Goal: Information Seeking & Learning: Compare options

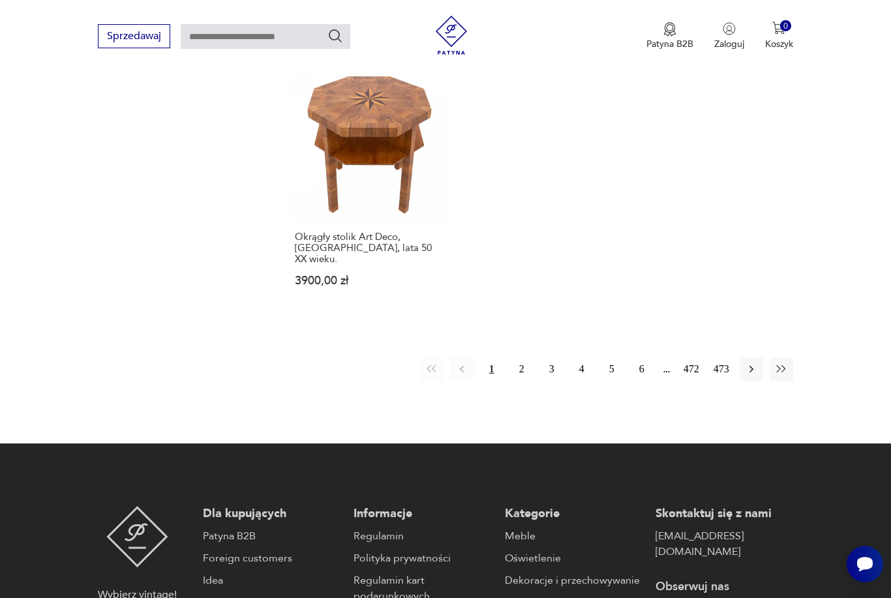
scroll to position [1935, 0]
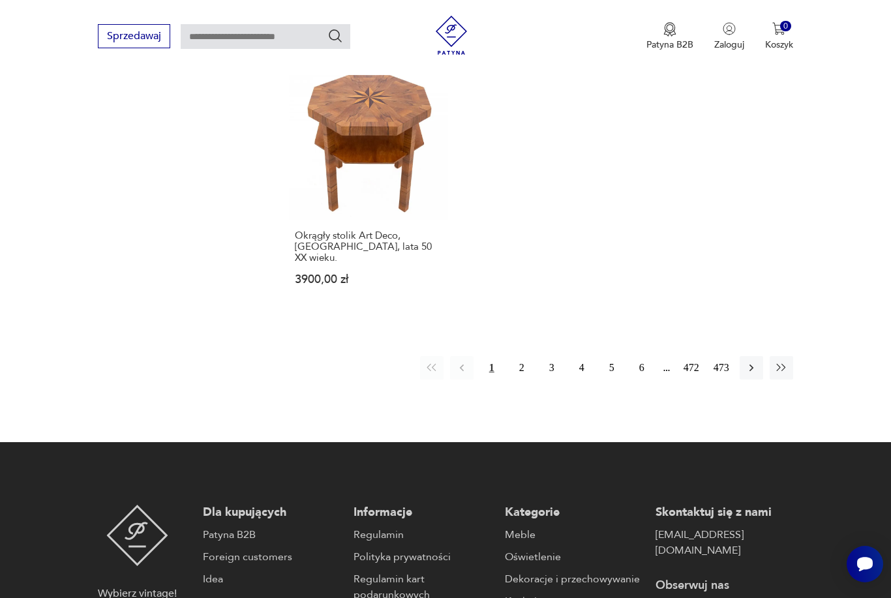
click at [522, 376] on button "2" at bounding box center [521, 367] width 23 height 23
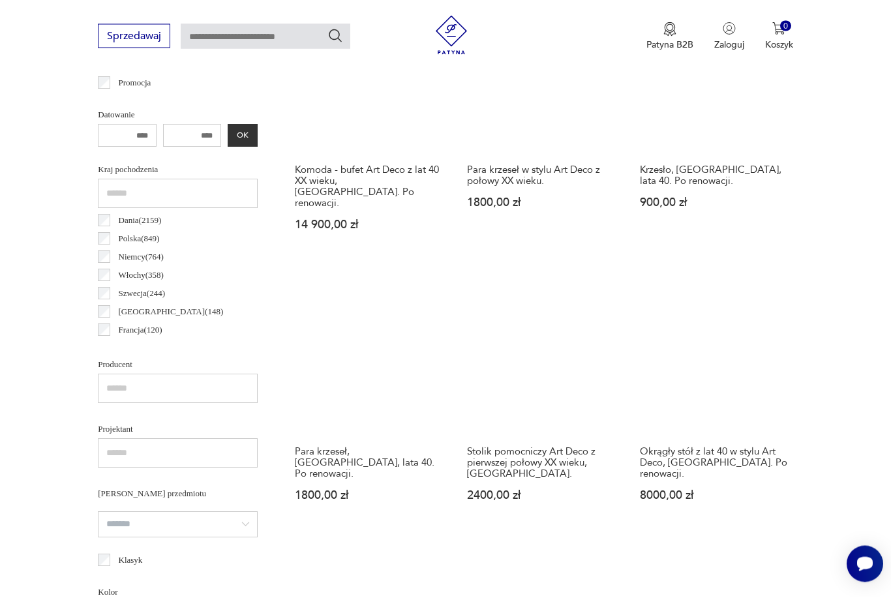
scroll to position [612, 0]
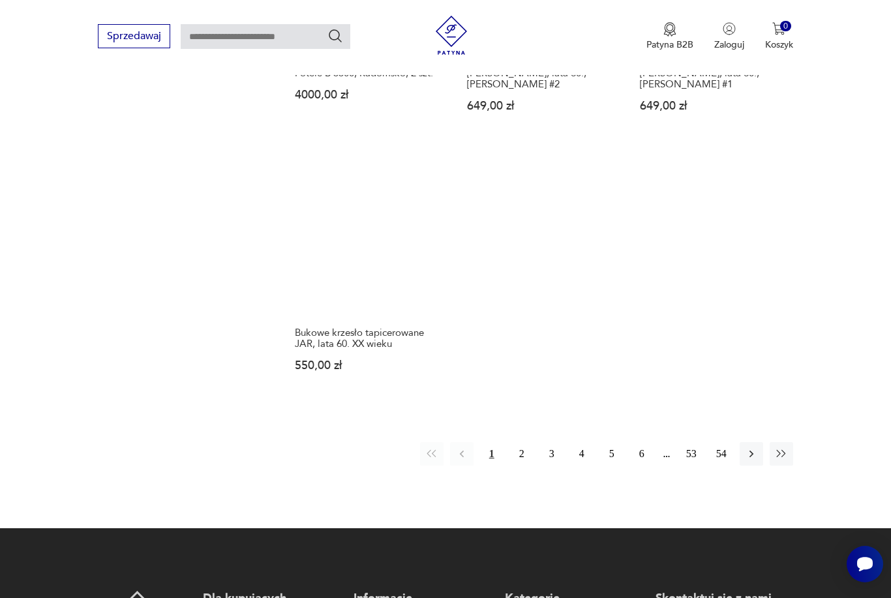
scroll to position [1802, 0]
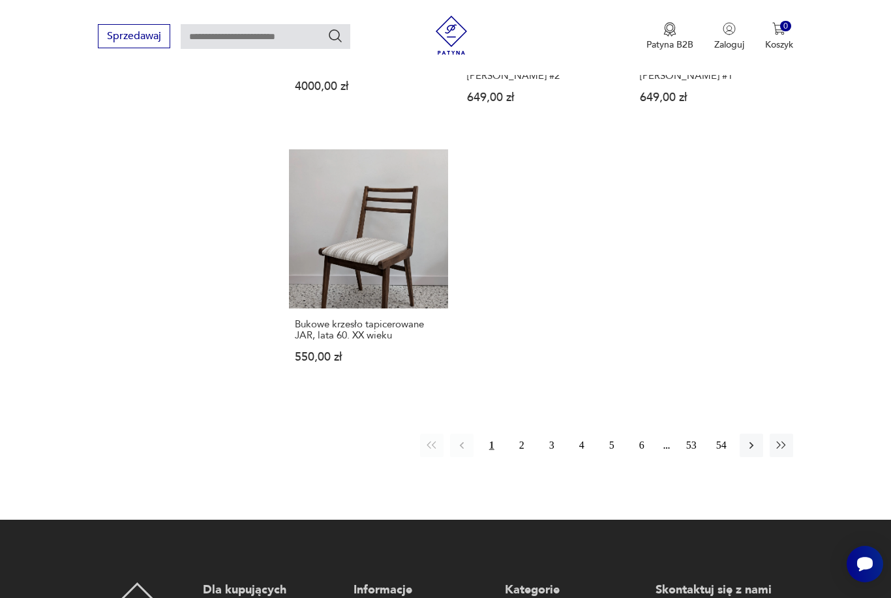
click at [520, 457] on button "2" at bounding box center [521, 445] width 23 height 23
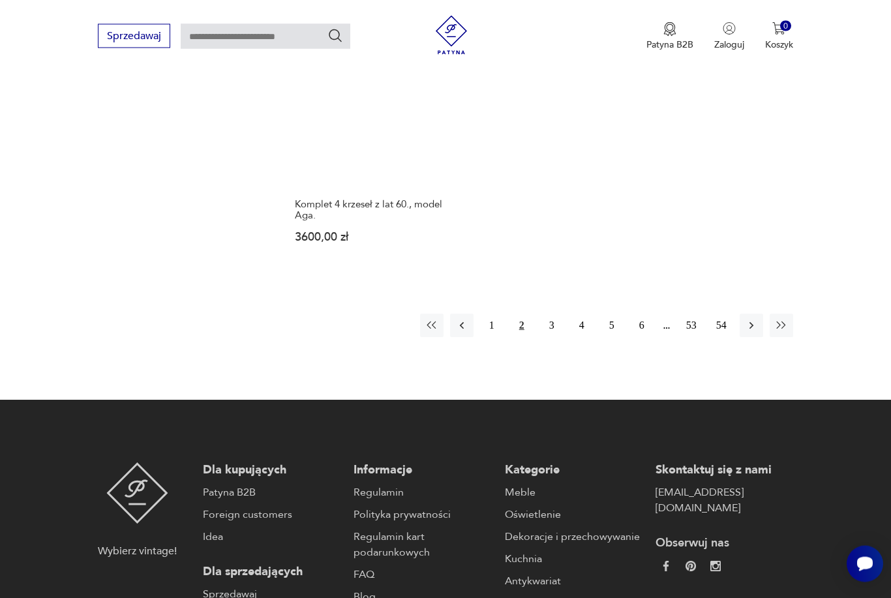
scroll to position [1917, 0]
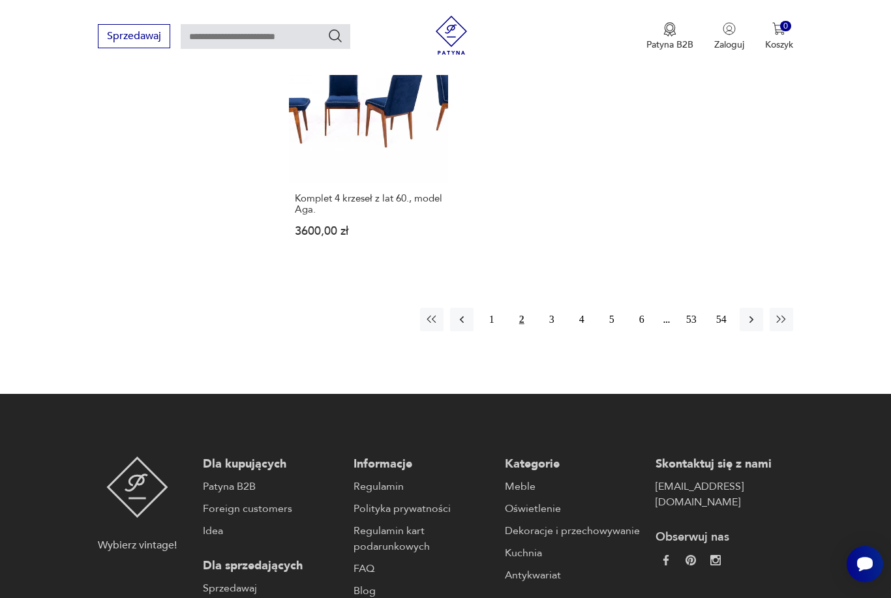
click at [551, 331] on button "3" at bounding box center [551, 319] width 23 height 23
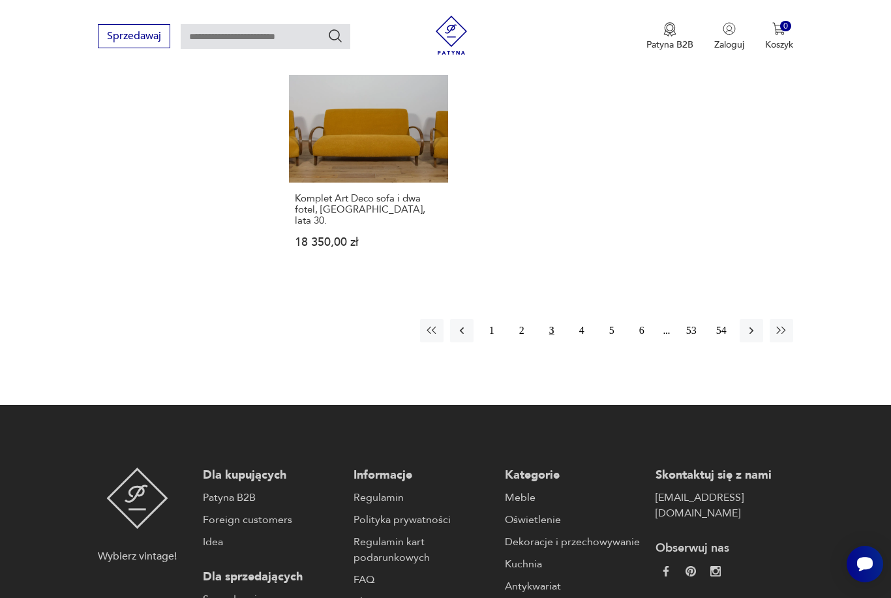
scroll to position [1910, 0]
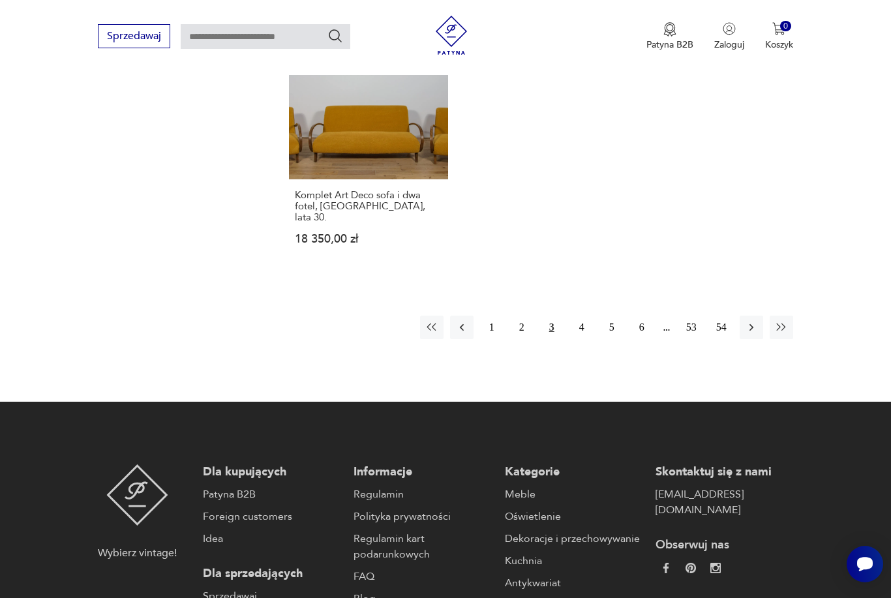
click at [586, 339] on button "4" at bounding box center [581, 327] width 23 height 23
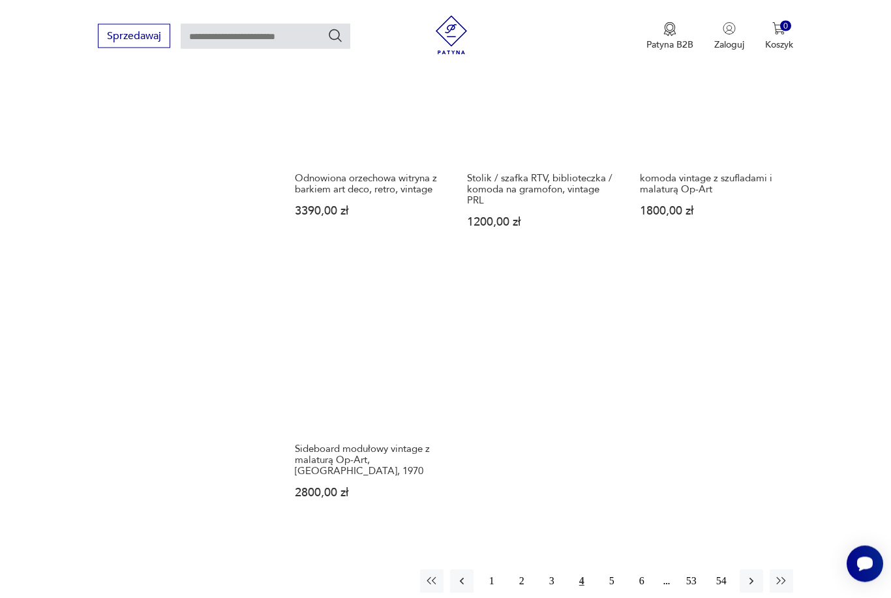
scroll to position [1790, 0]
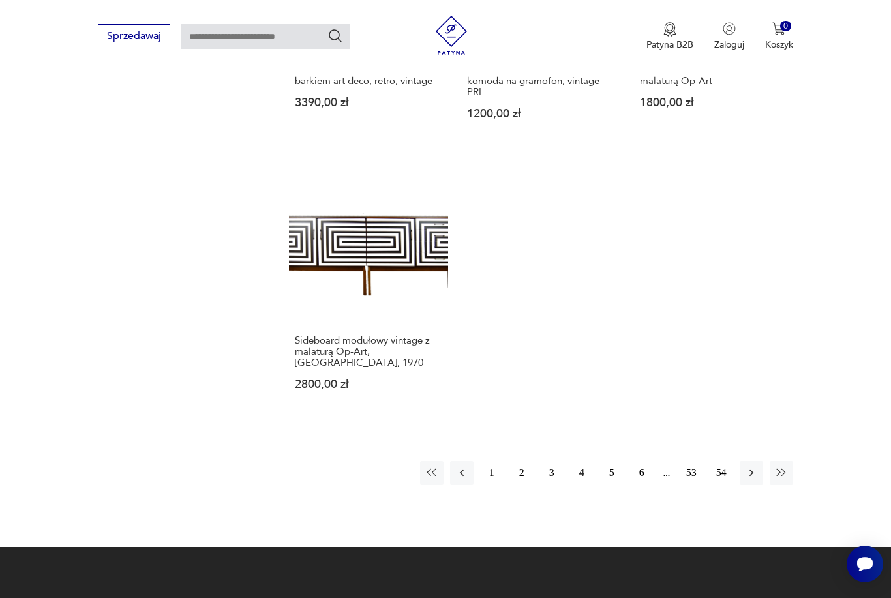
click at [616, 485] on button "5" at bounding box center [611, 472] width 23 height 23
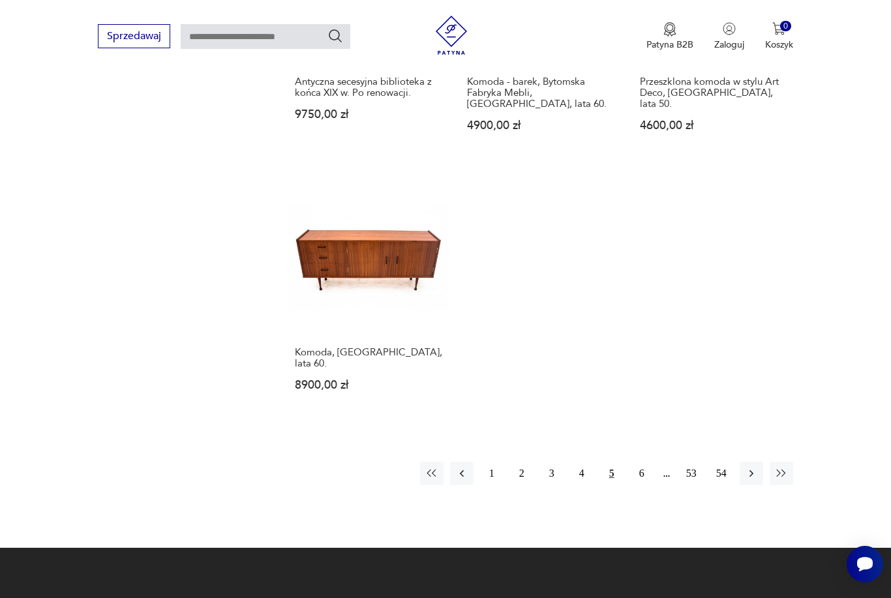
scroll to position [1754, 0]
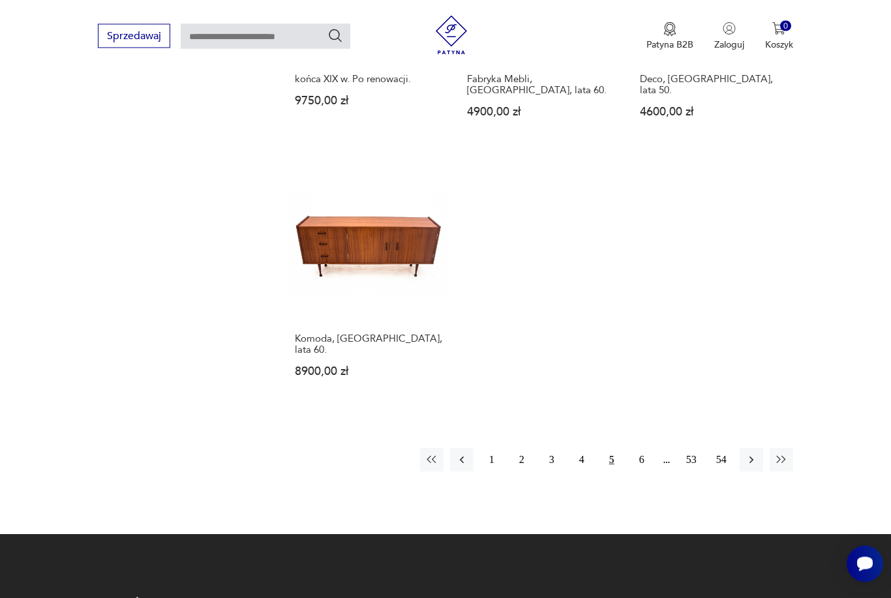
click at [648, 472] on button "6" at bounding box center [641, 460] width 23 height 23
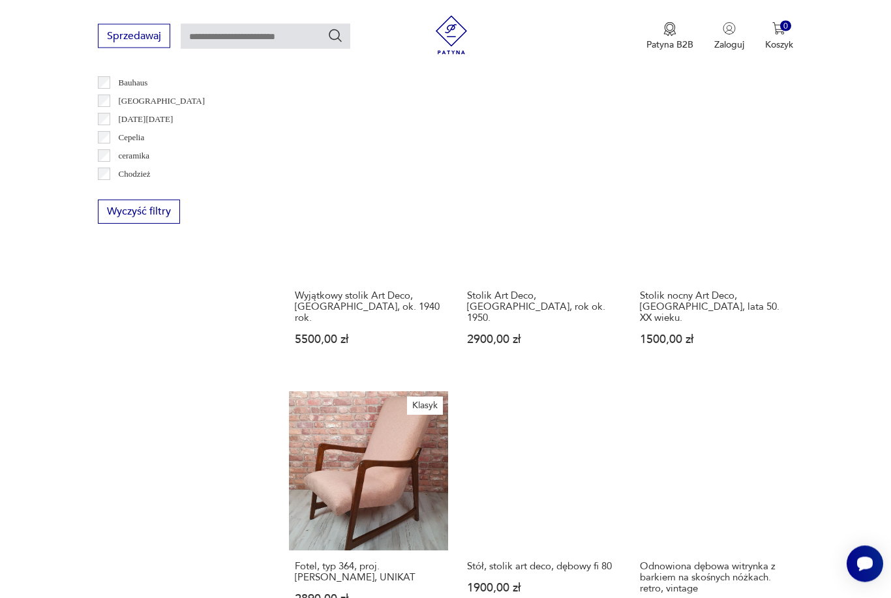
scroll to position [1341, 0]
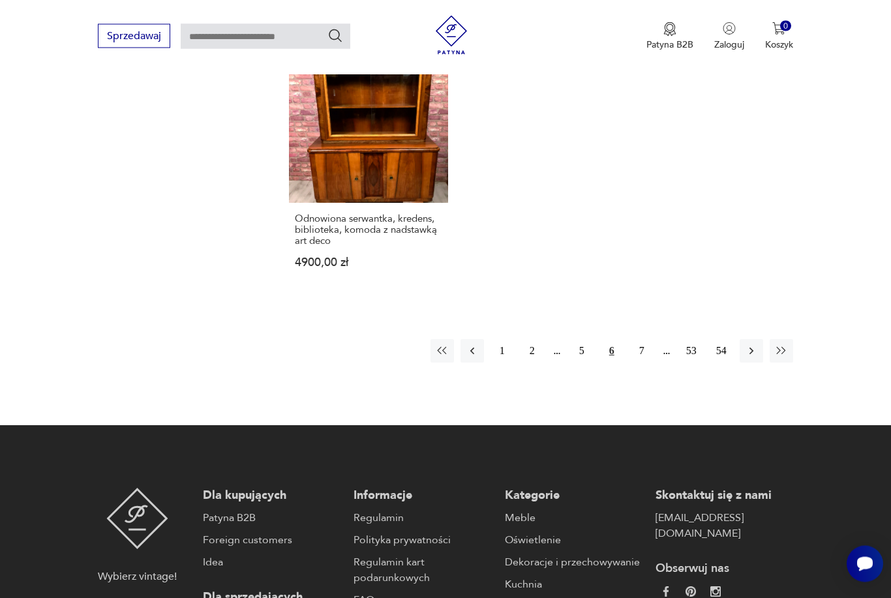
click at [640, 363] on button "7" at bounding box center [641, 351] width 23 height 23
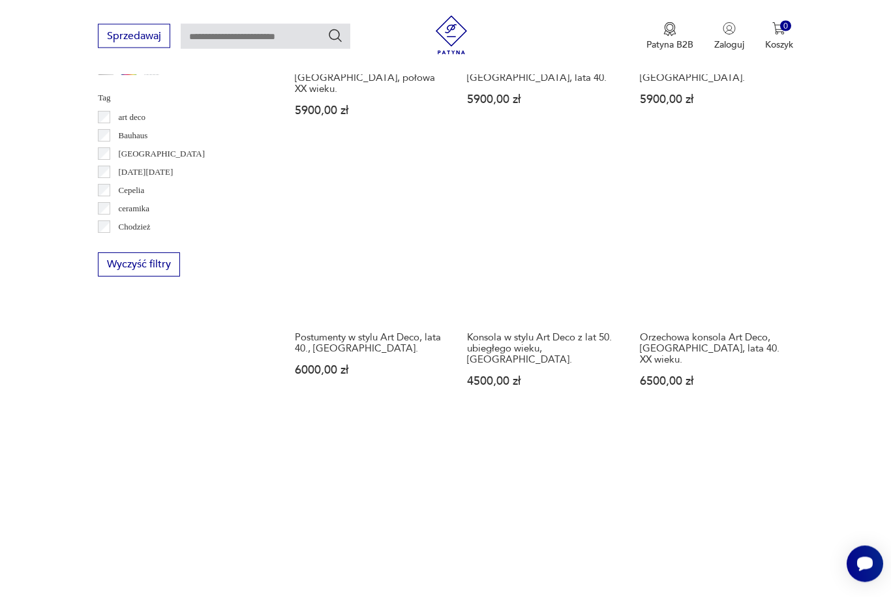
scroll to position [1262, 0]
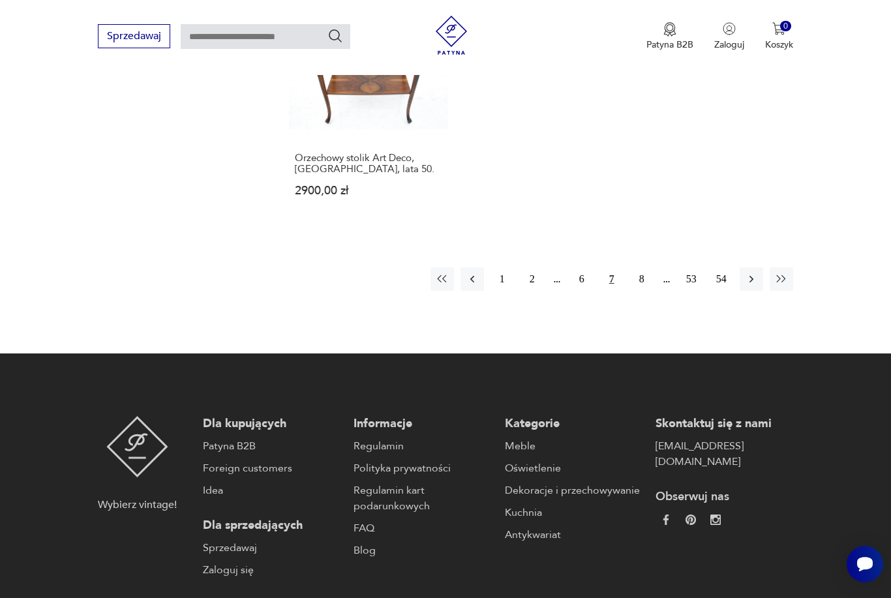
click at [646, 291] on button "8" at bounding box center [641, 278] width 23 height 23
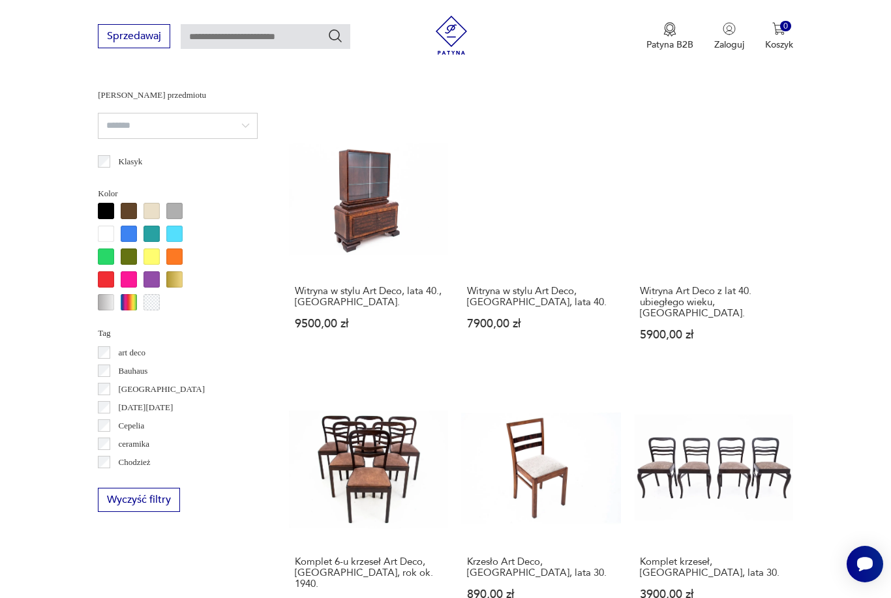
scroll to position [1212, 0]
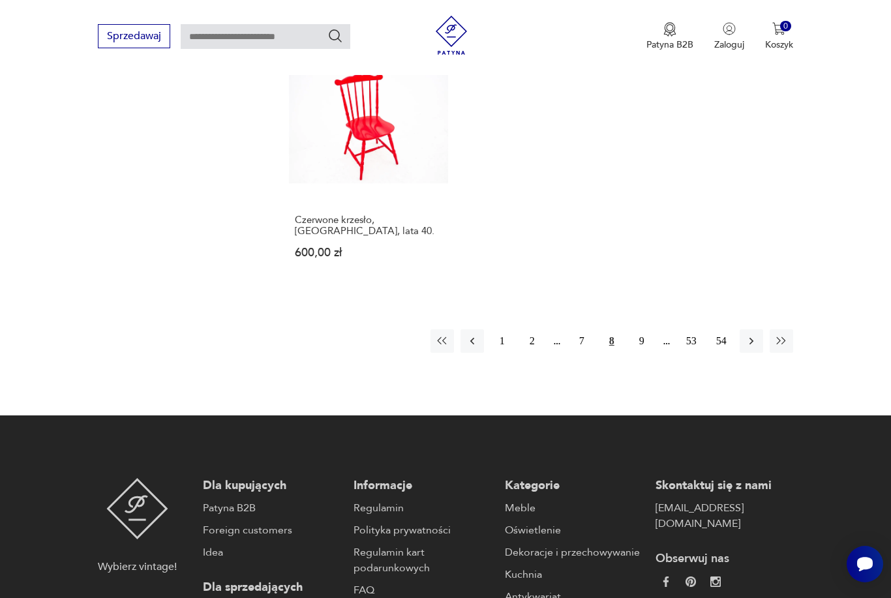
click at [644, 353] on button "9" at bounding box center [641, 340] width 23 height 23
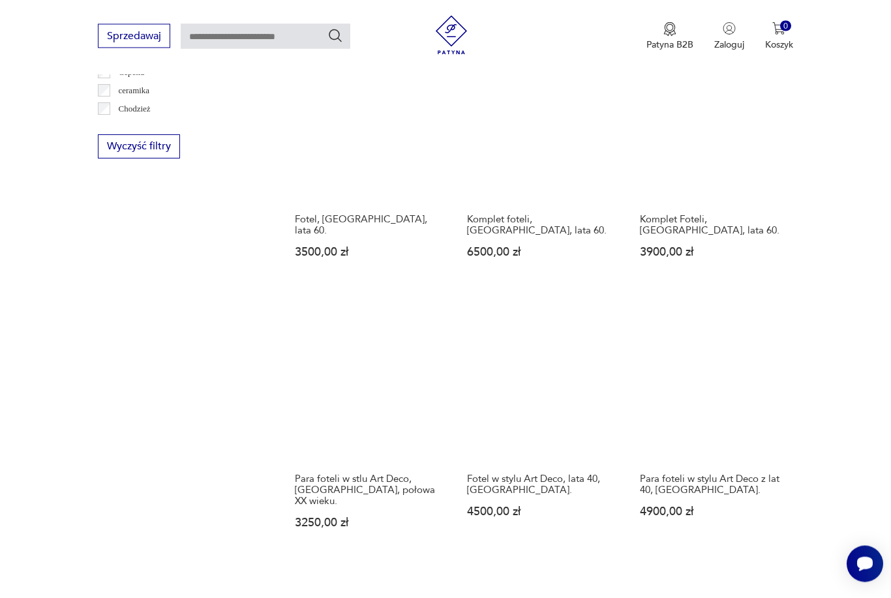
scroll to position [1406, 0]
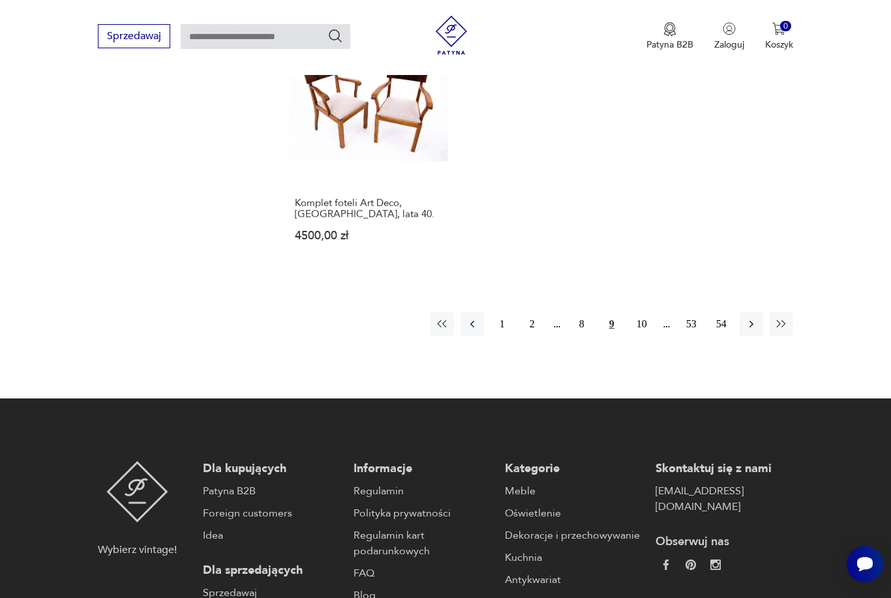
click at [635, 336] on button "10" at bounding box center [641, 323] width 23 height 23
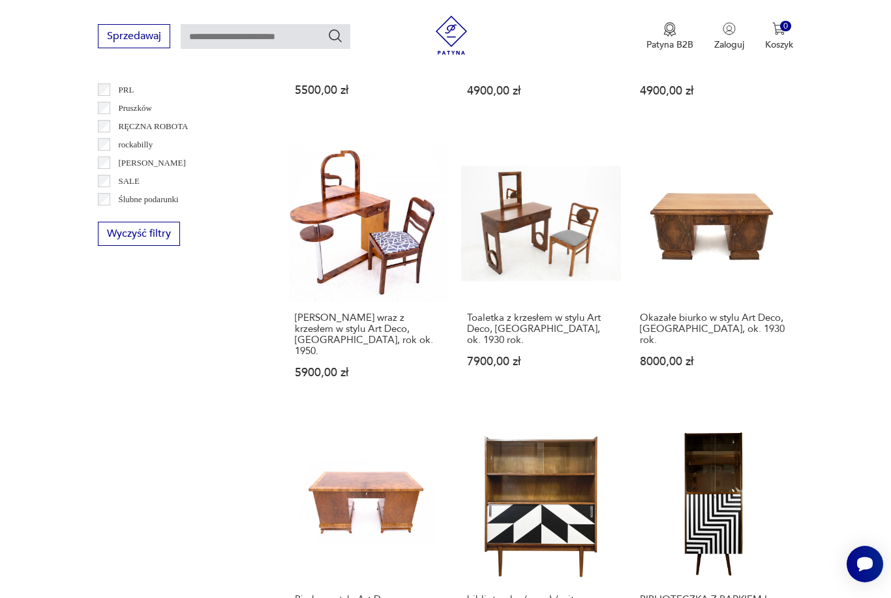
scroll to position [1359, 0]
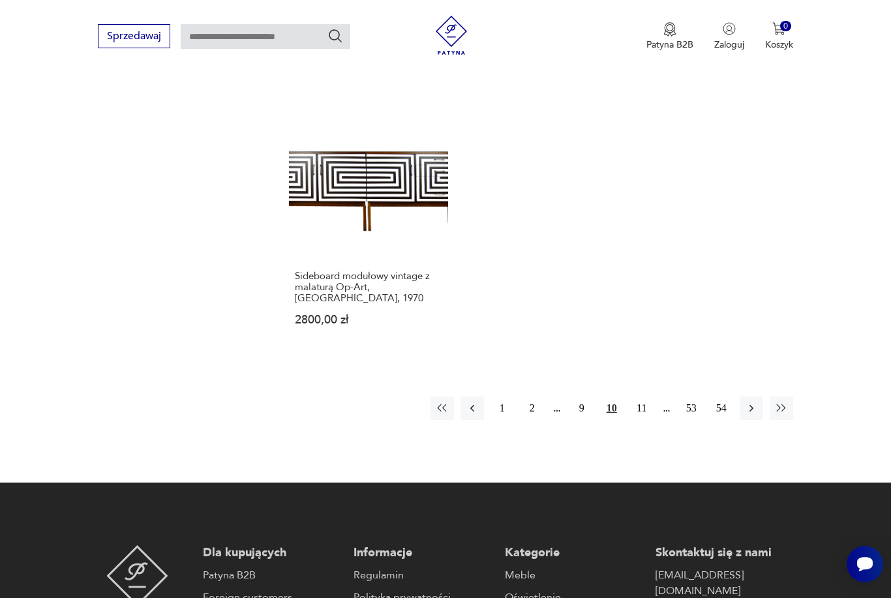
click at [642, 420] on button "11" at bounding box center [641, 408] width 23 height 23
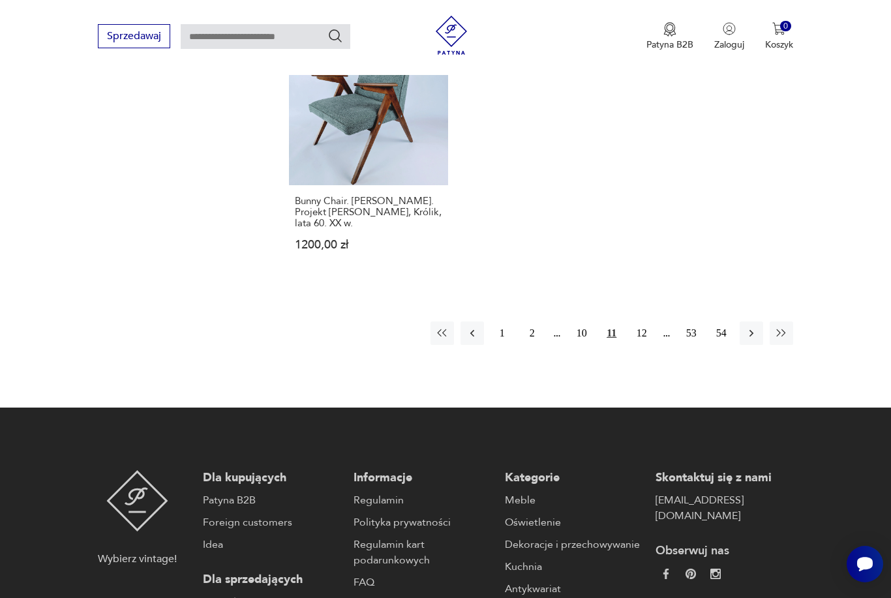
click at [648, 345] on button "12" at bounding box center [641, 333] width 23 height 23
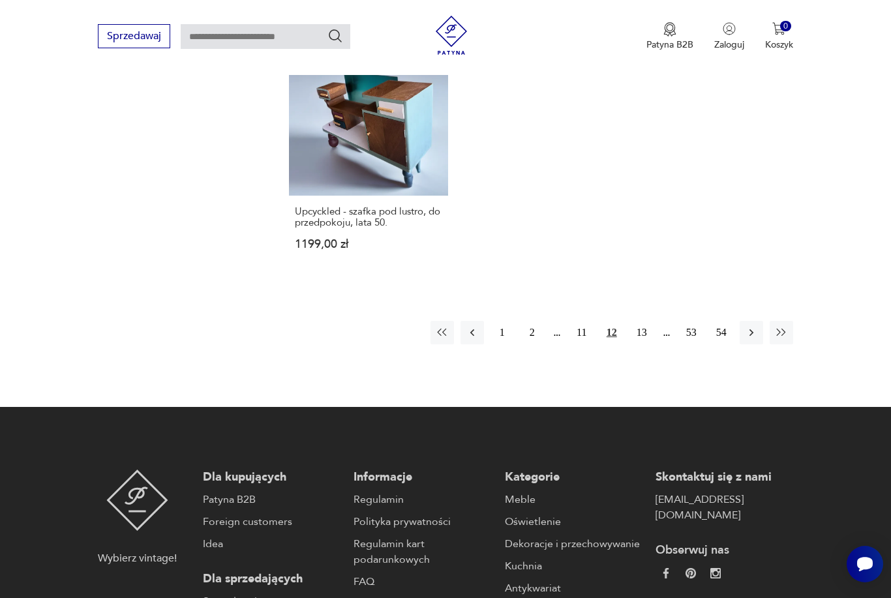
click at [649, 344] on button "13" at bounding box center [641, 332] width 23 height 23
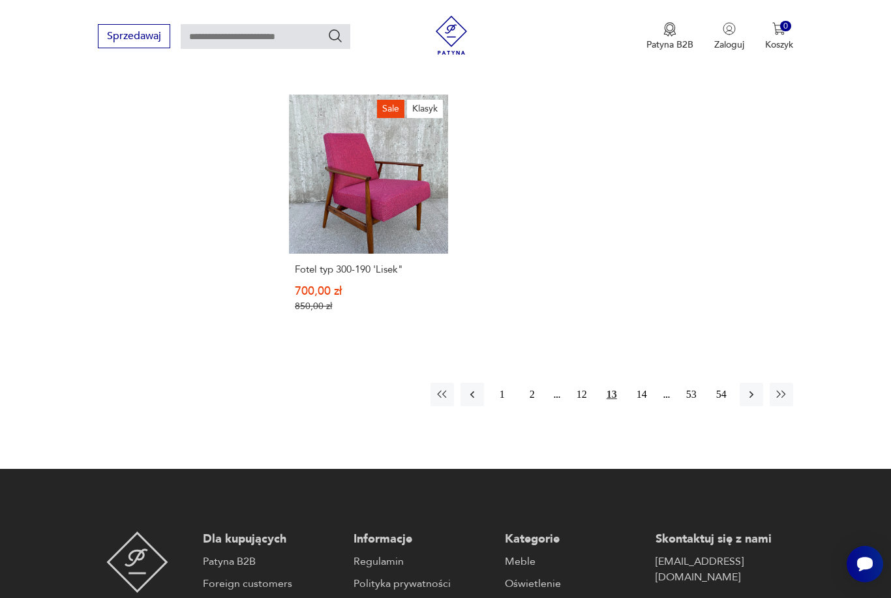
click at [648, 388] on button "14" at bounding box center [641, 394] width 23 height 23
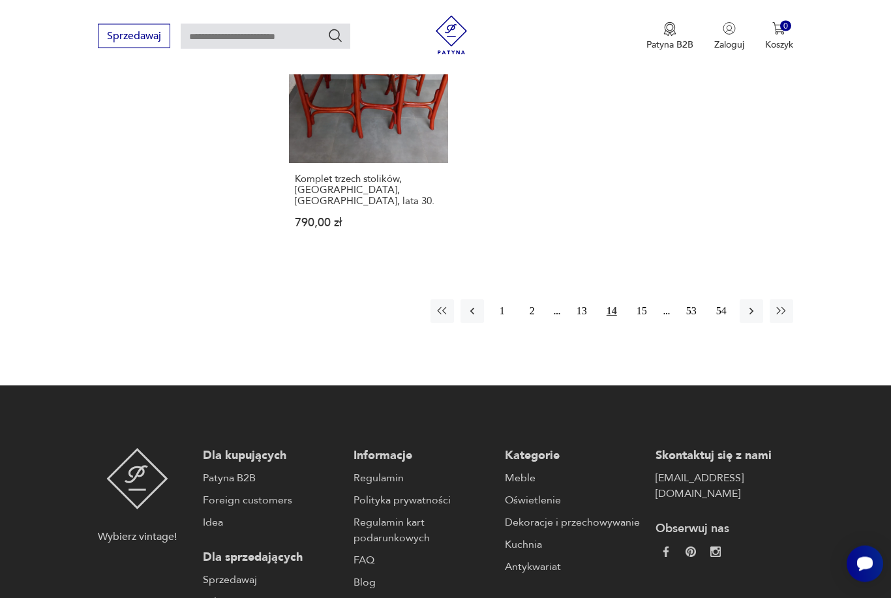
scroll to position [1996, 0]
click at [644, 307] on button "15" at bounding box center [641, 310] width 23 height 23
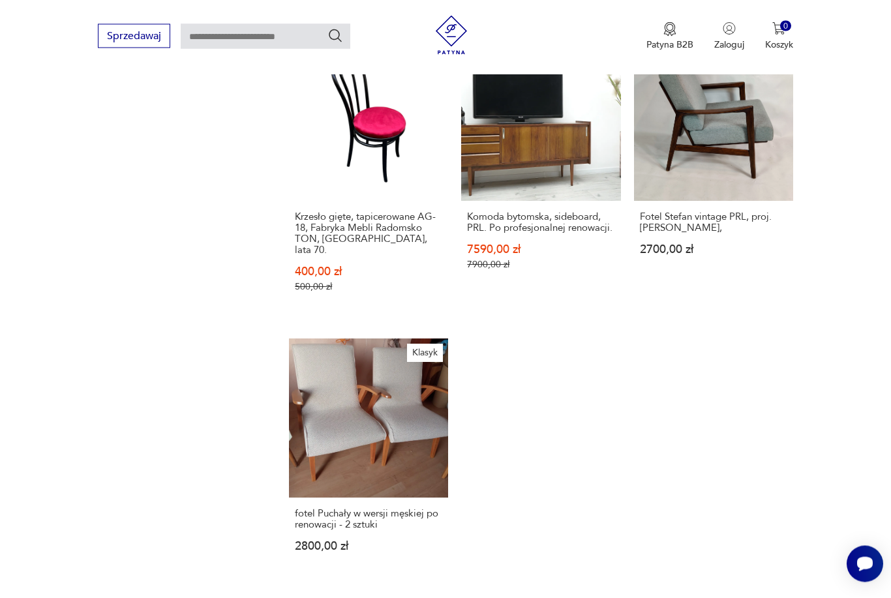
scroll to position [1810, 0]
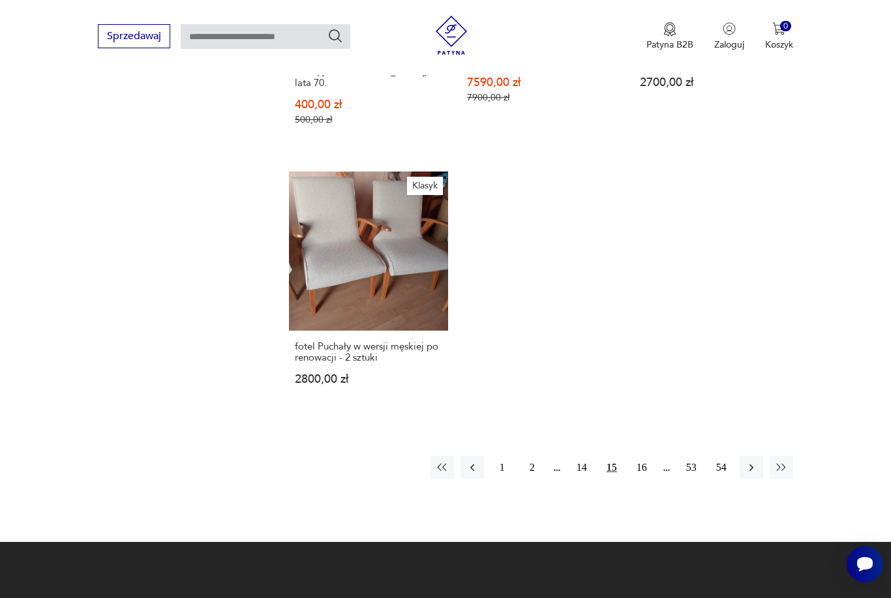
click at [637, 479] on button "16" at bounding box center [641, 467] width 23 height 23
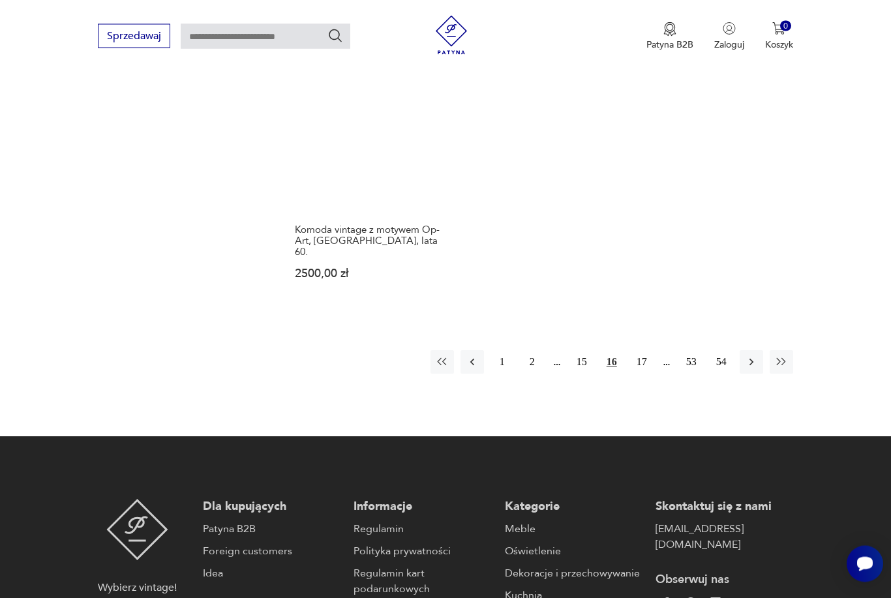
scroll to position [1887, 0]
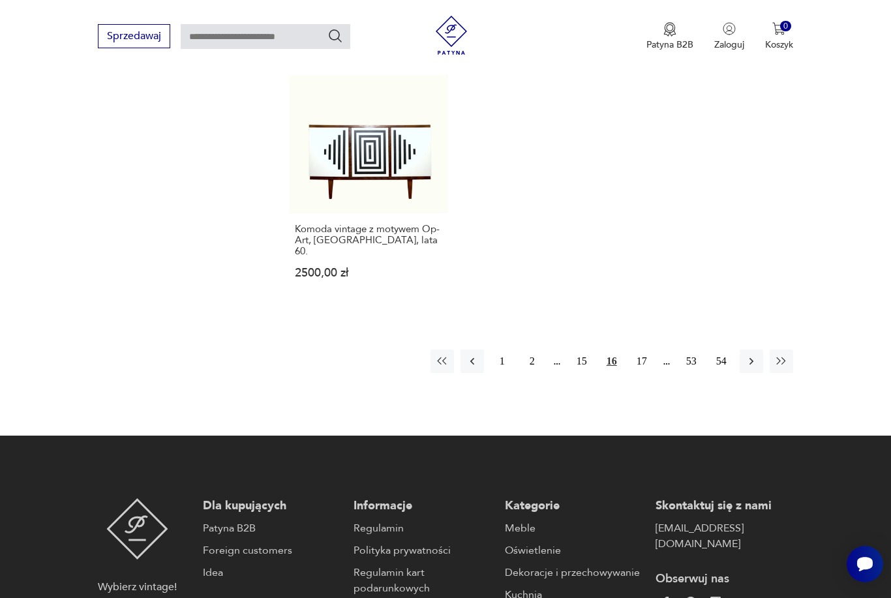
click at [631, 373] on button "17" at bounding box center [641, 361] width 23 height 23
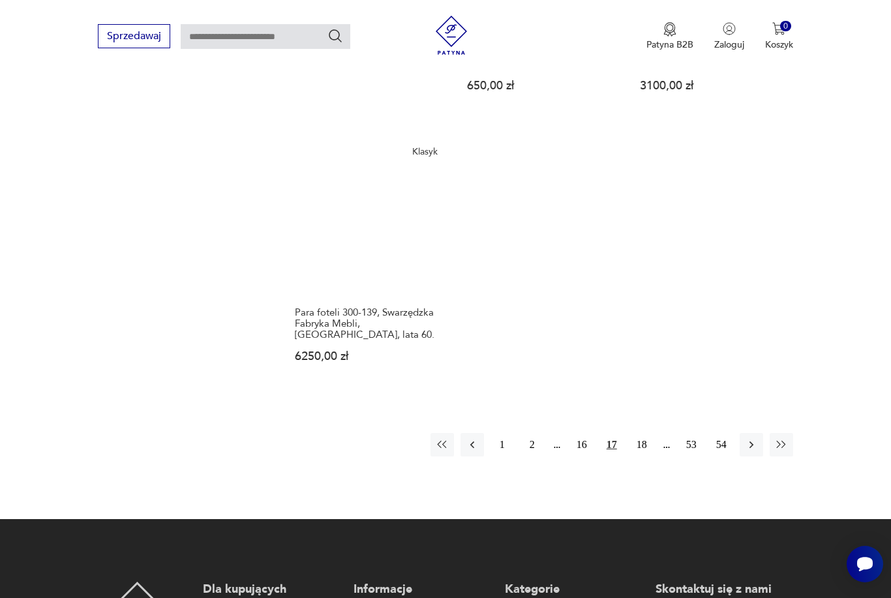
scroll to position [1797, 0]
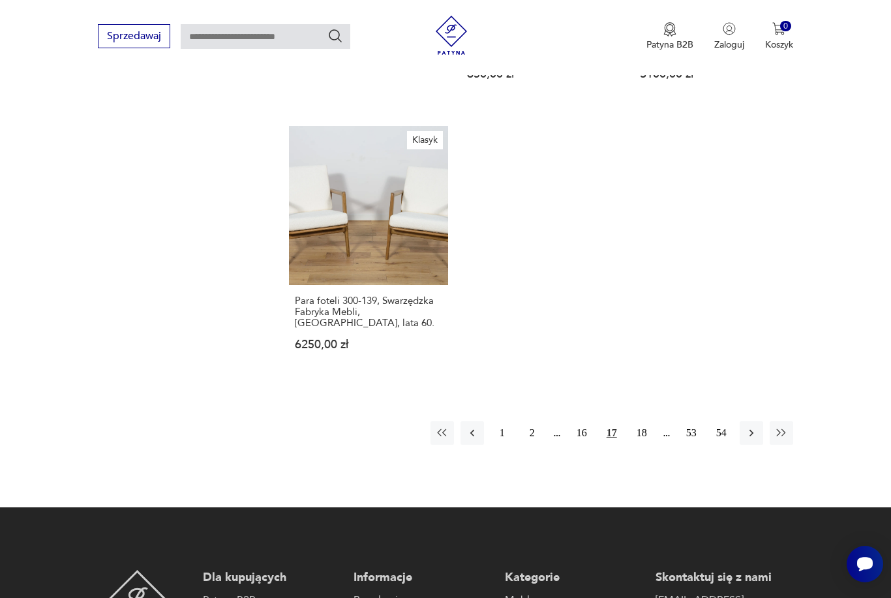
click at [635, 445] on button "18" at bounding box center [641, 432] width 23 height 23
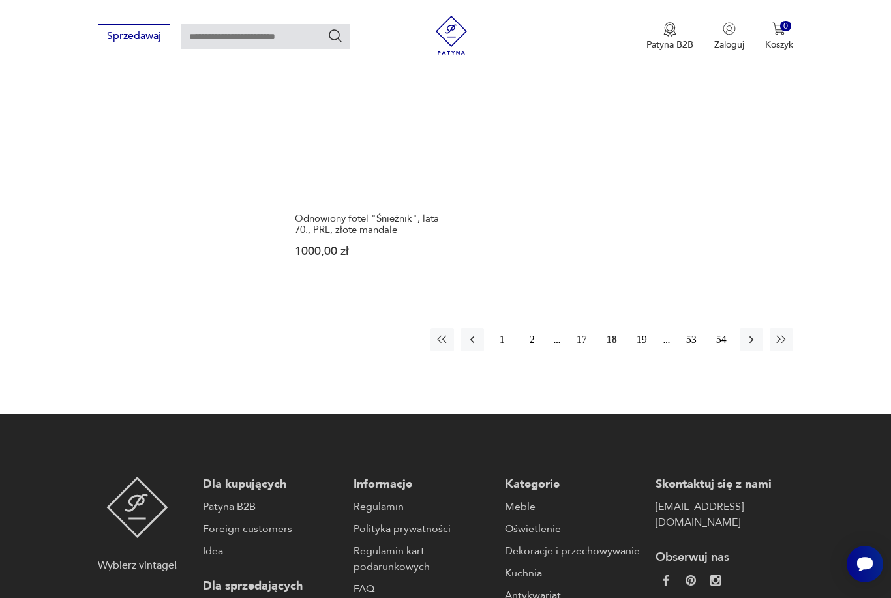
scroll to position [1887, 0]
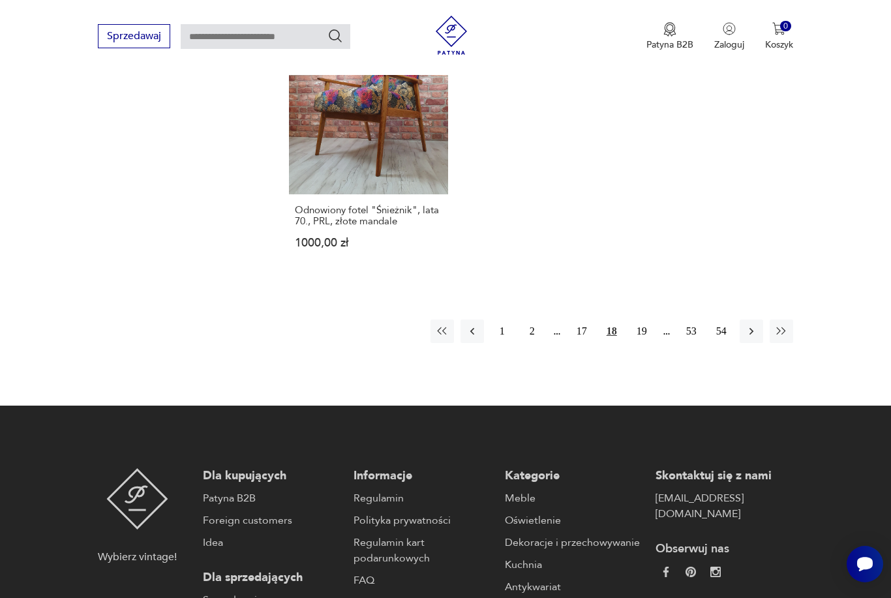
click at [636, 343] on button "19" at bounding box center [641, 331] width 23 height 23
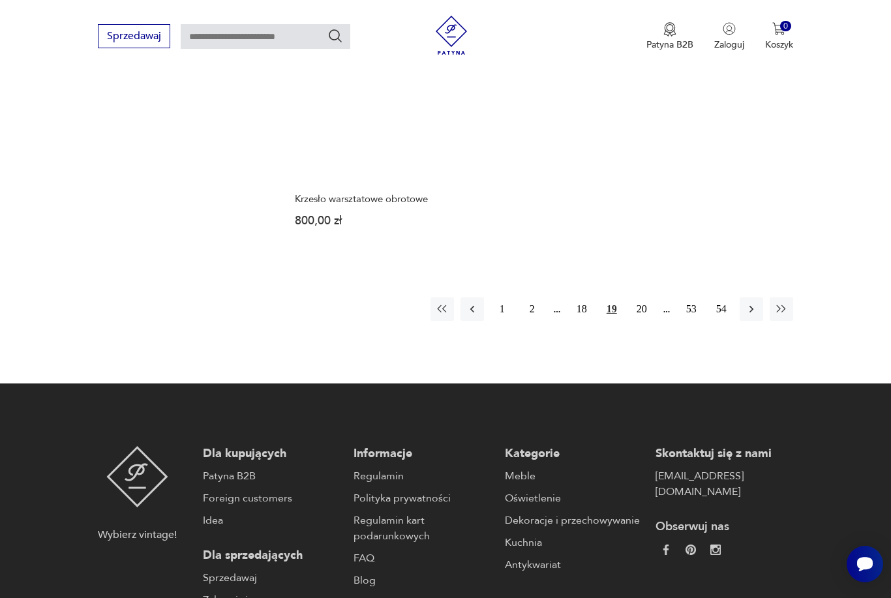
scroll to position [1884, 0]
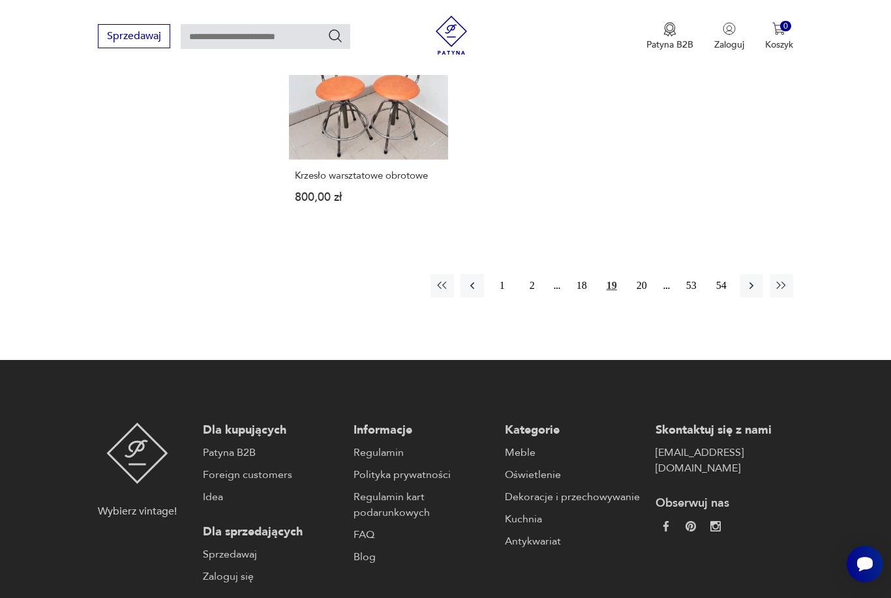
click at [637, 297] on button "20" at bounding box center [641, 285] width 23 height 23
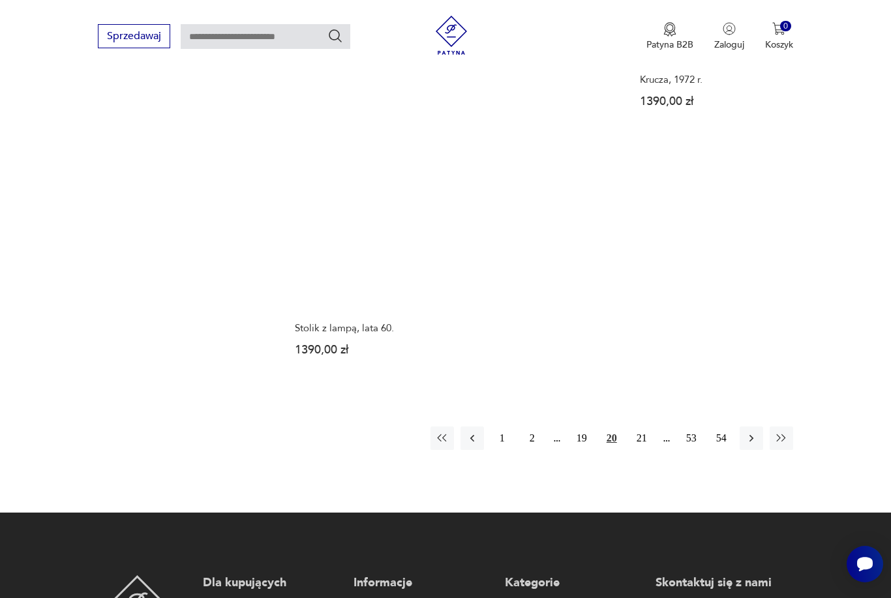
scroll to position [1813, 0]
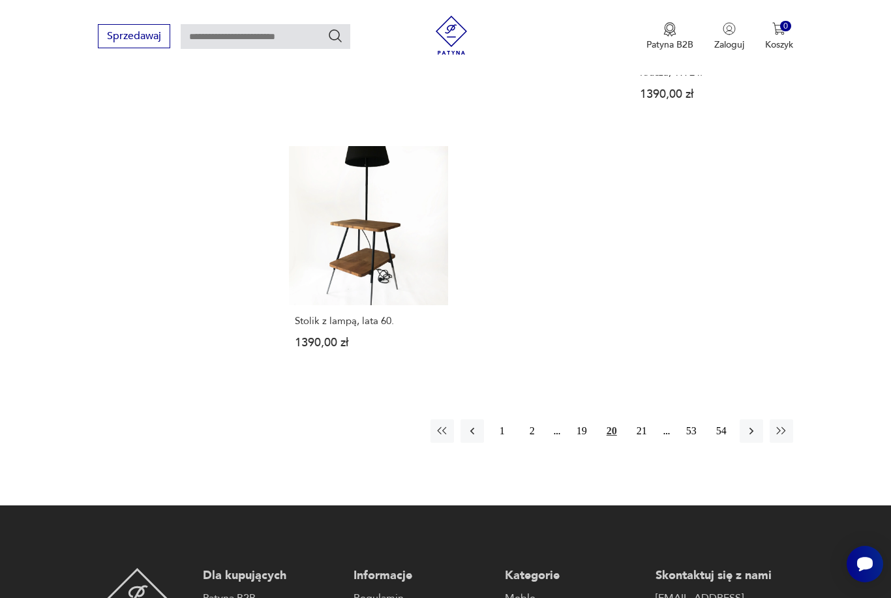
click at [637, 443] on button "21" at bounding box center [641, 430] width 23 height 23
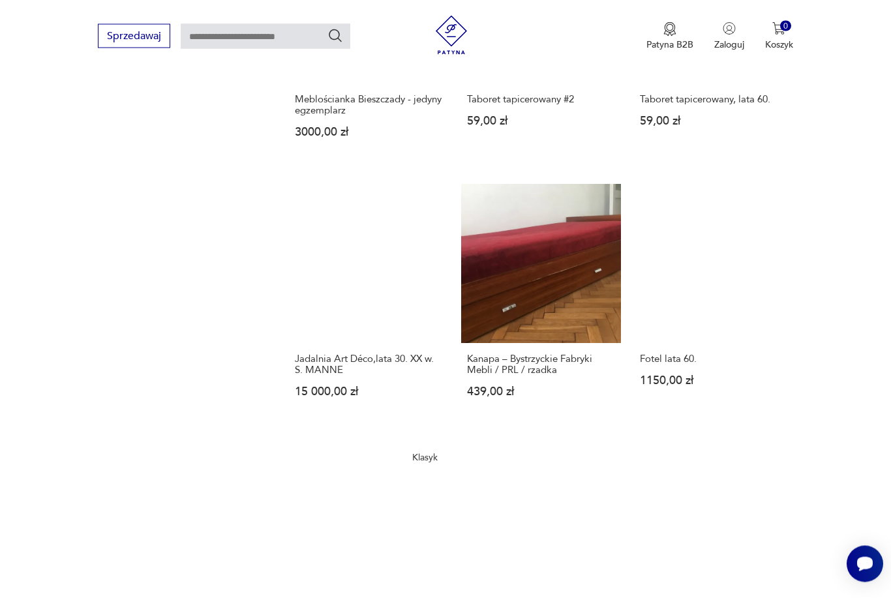
scroll to position [1597, 0]
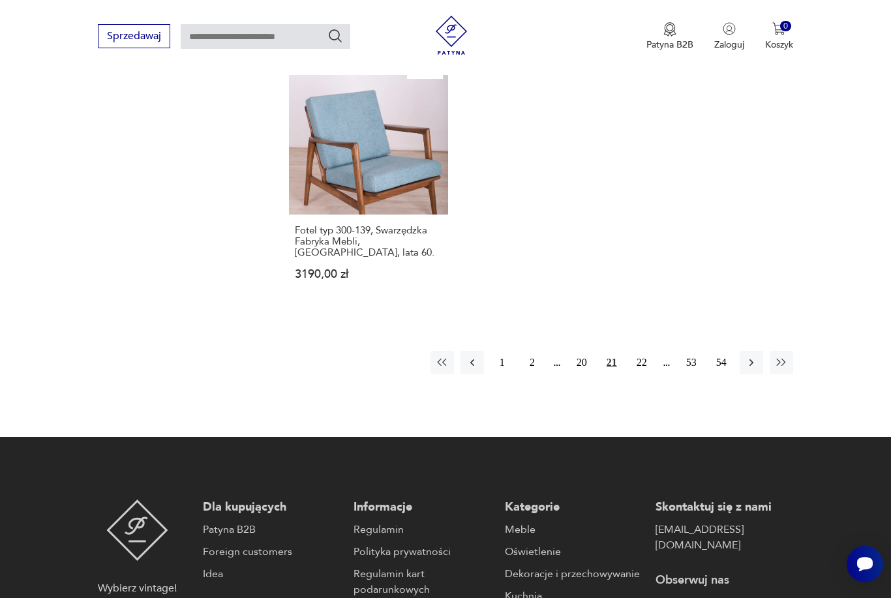
click at [637, 374] on button "22" at bounding box center [641, 362] width 23 height 23
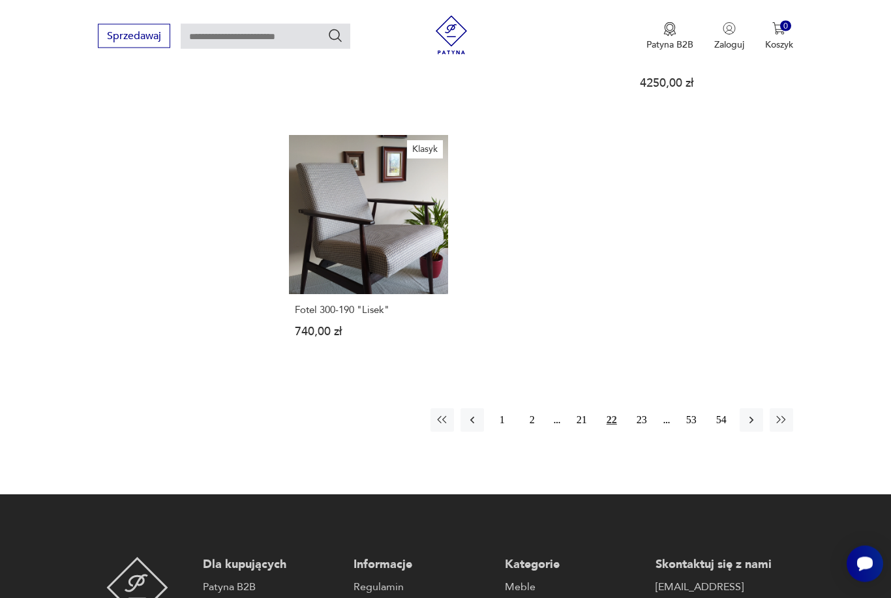
scroll to position [1841, 0]
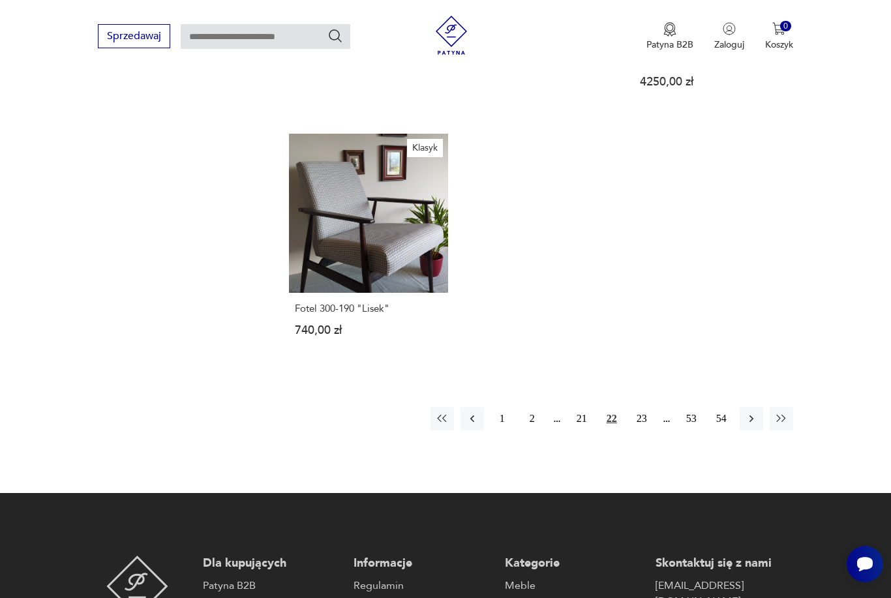
click at [634, 430] on button "23" at bounding box center [641, 418] width 23 height 23
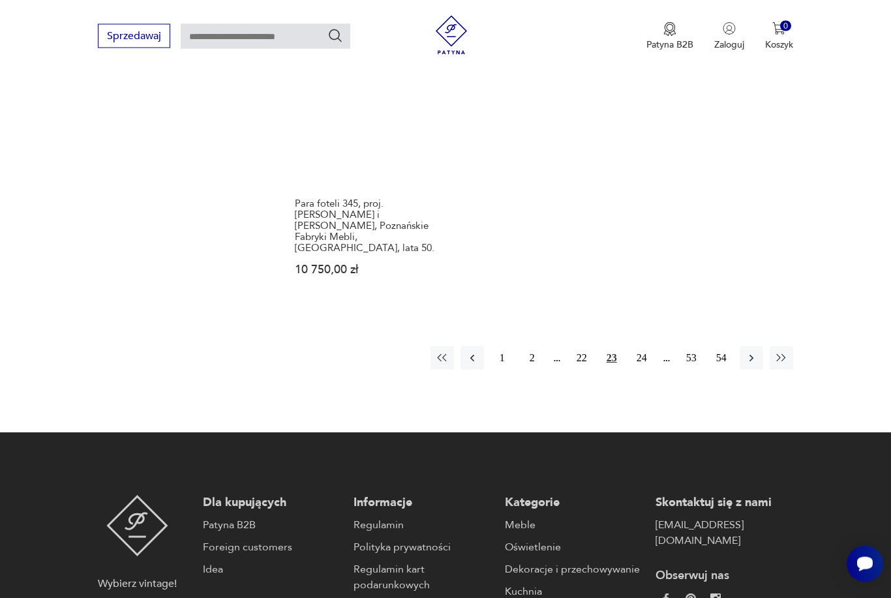
scroll to position [1901, 0]
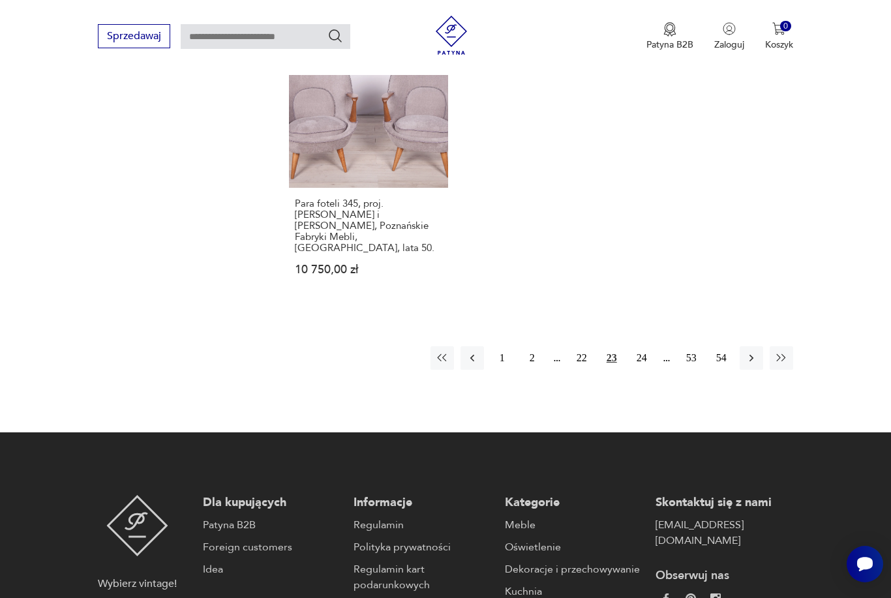
click at [637, 370] on button "24" at bounding box center [641, 357] width 23 height 23
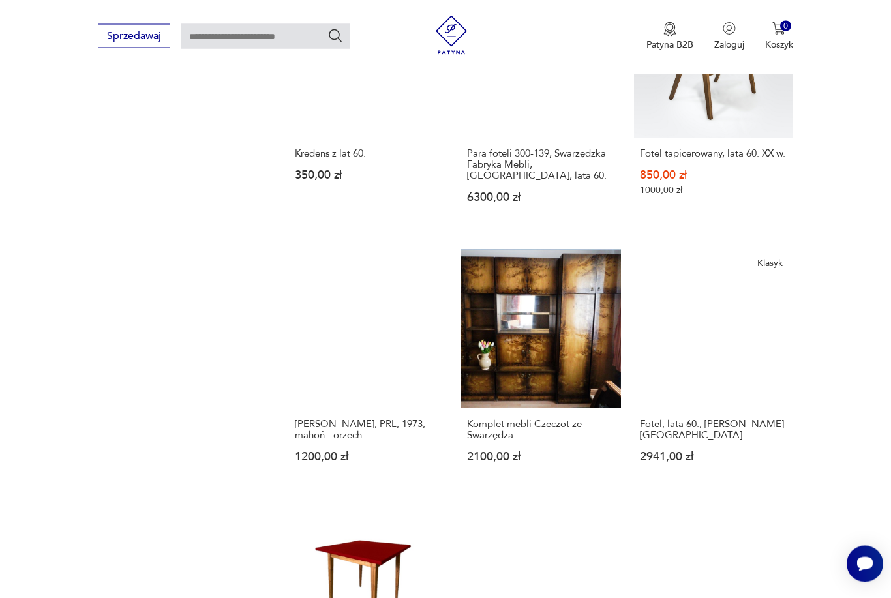
scroll to position [1460, 0]
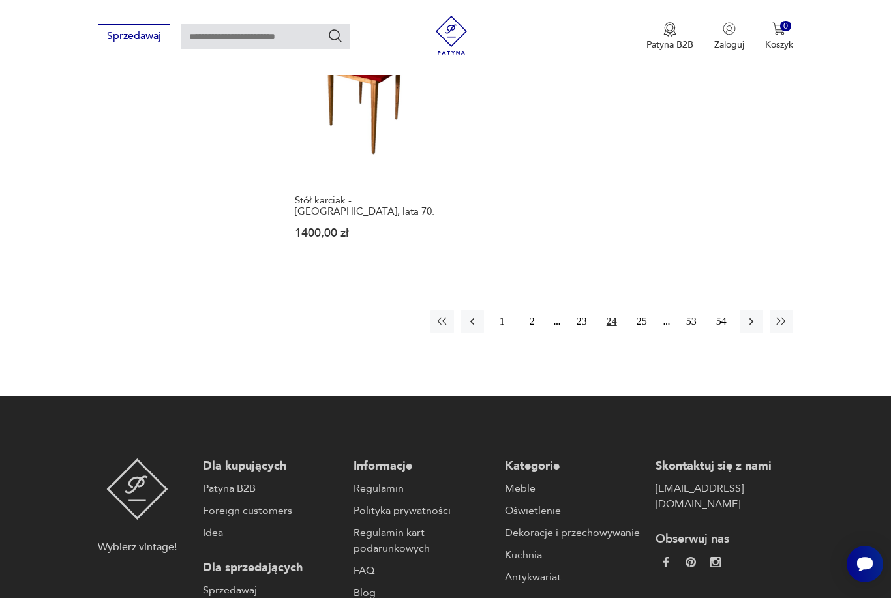
click at [635, 333] on button "25" at bounding box center [641, 321] width 23 height 23
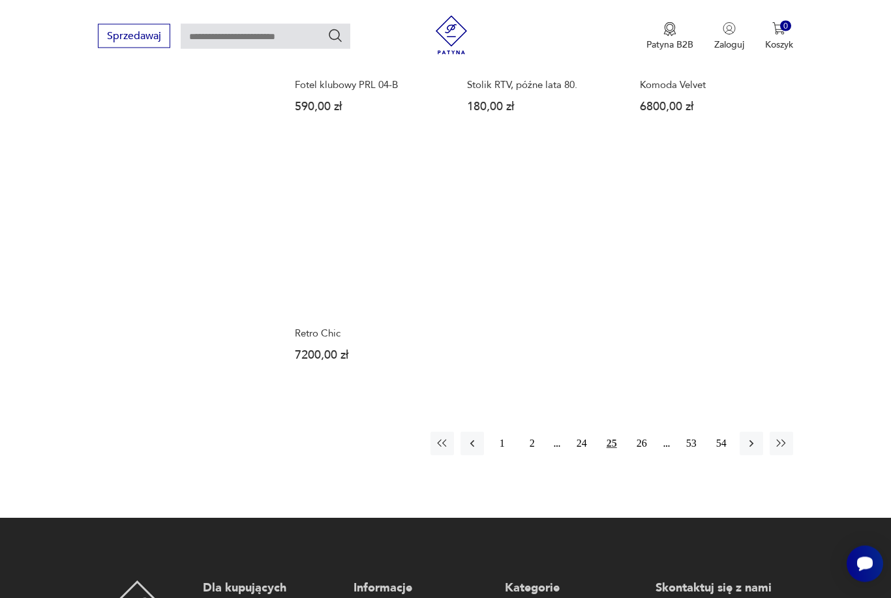
scroll to position [1761, 0]
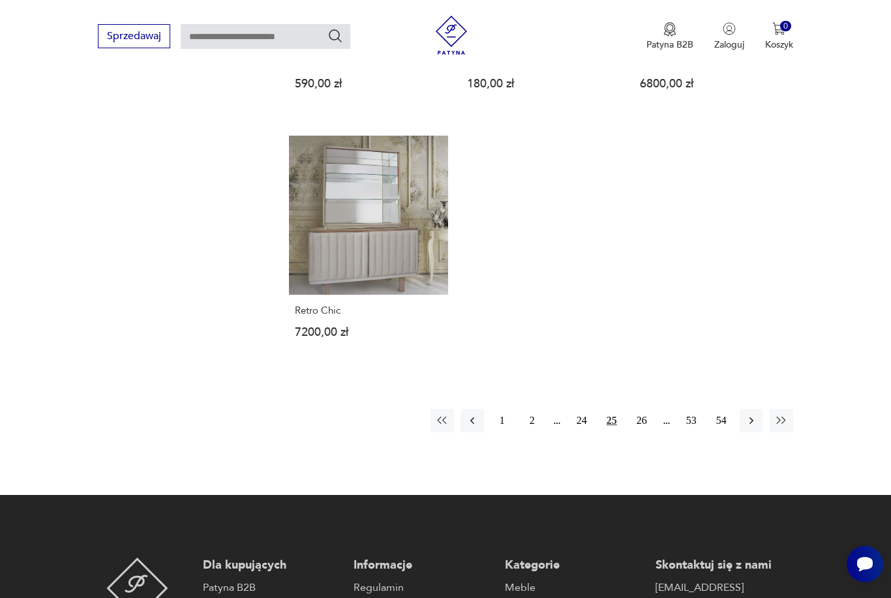
click at [636, 432] on button "26" at bounding box center [641, 420] width 23 height 23
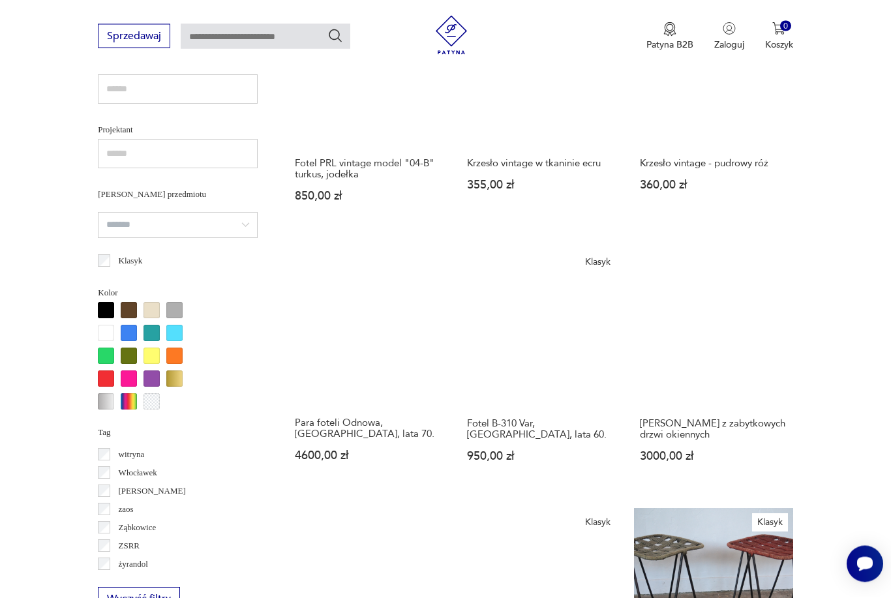
scroll to position [1115, 0]
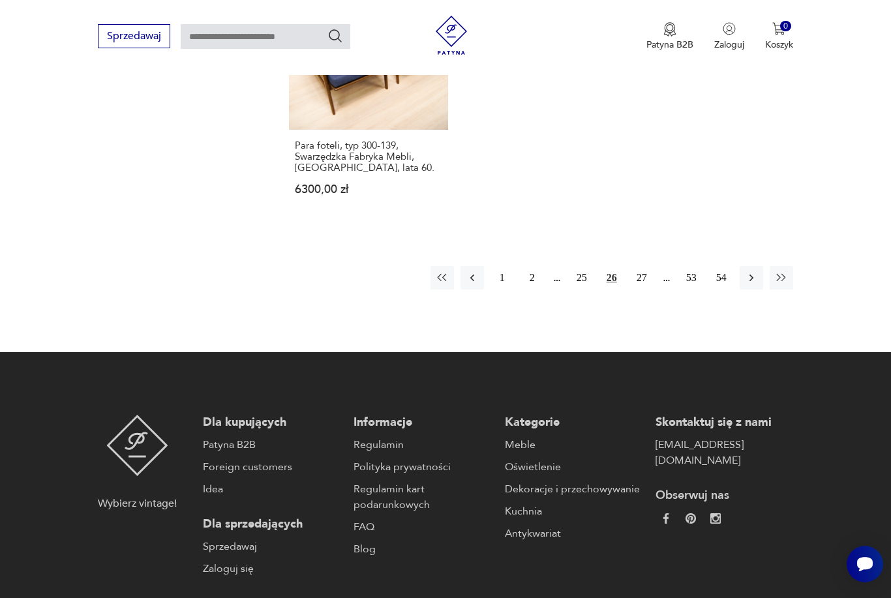
click at [636, 290] on button "27" at bounding box center [641, 277] width 23 height 23
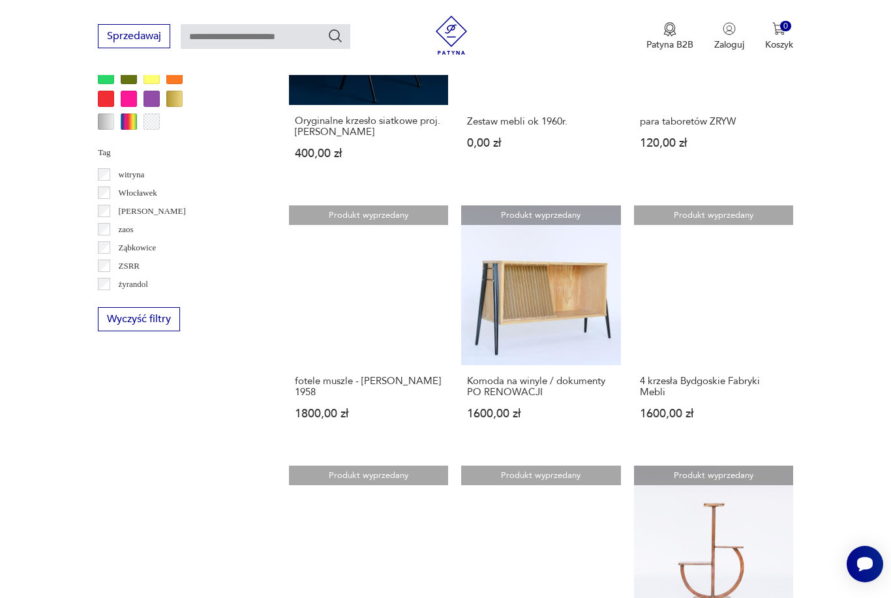
scroll to position [1387, 0]
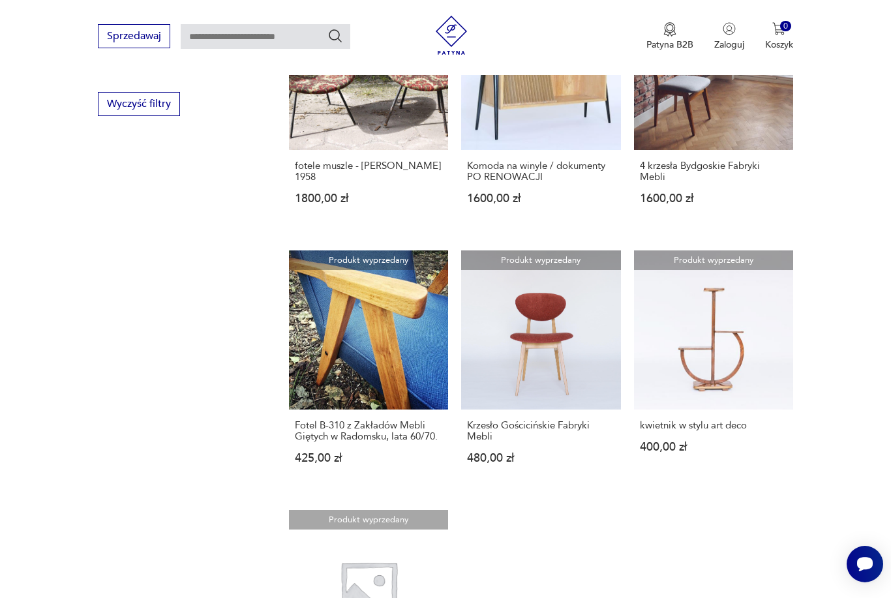
click at [289, 230] on div "fotele muszle - [PERSON_NAME] 1958 1800,00 zł" at bounding box center [368, 190] width 159 height 80
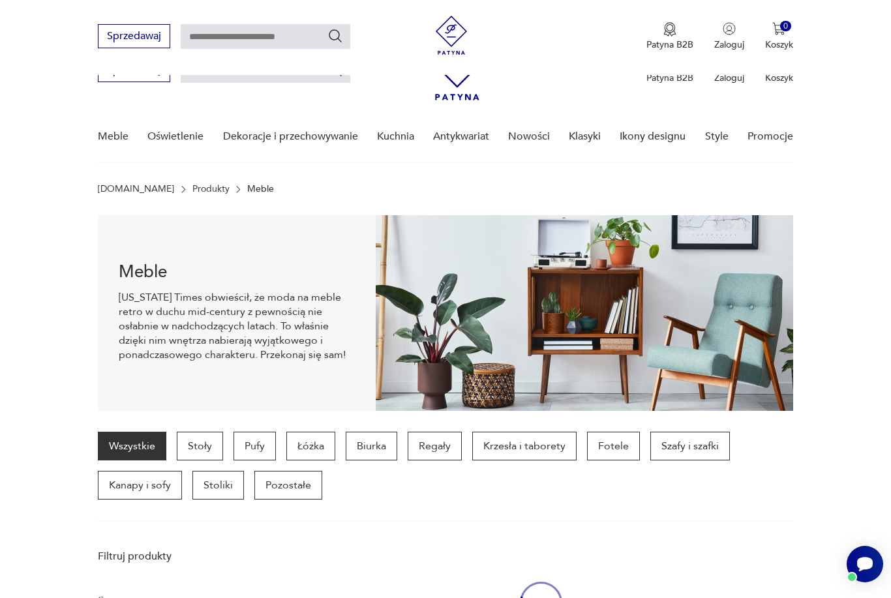
scroll to position [1228, 0]
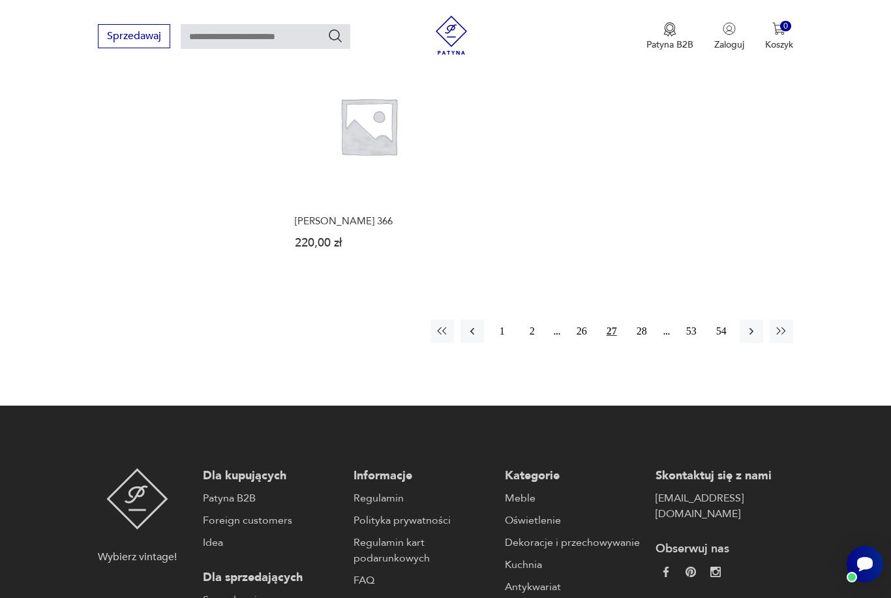
click at [637, 343] on button "28" at bounding box center [641, 331] width 23 height 23
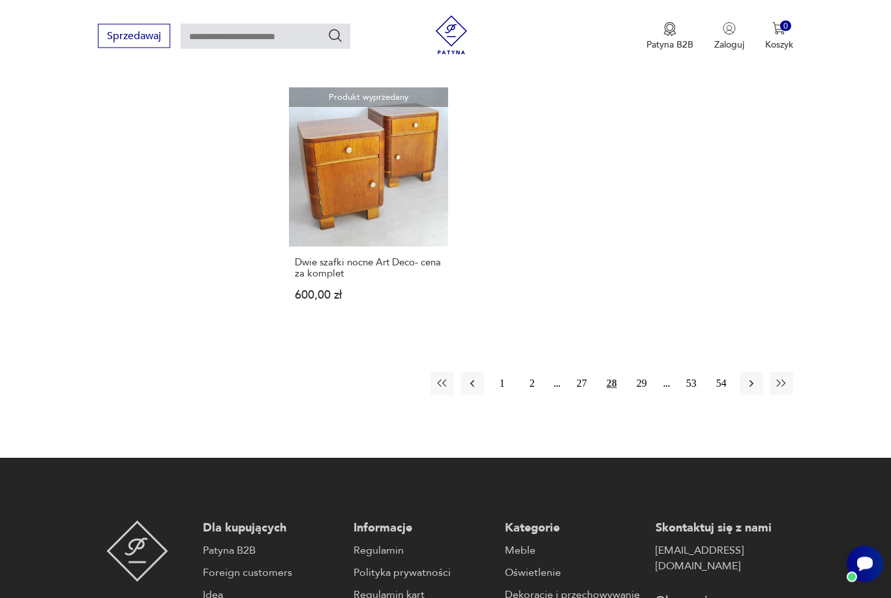
scroll to position [1984, 0]
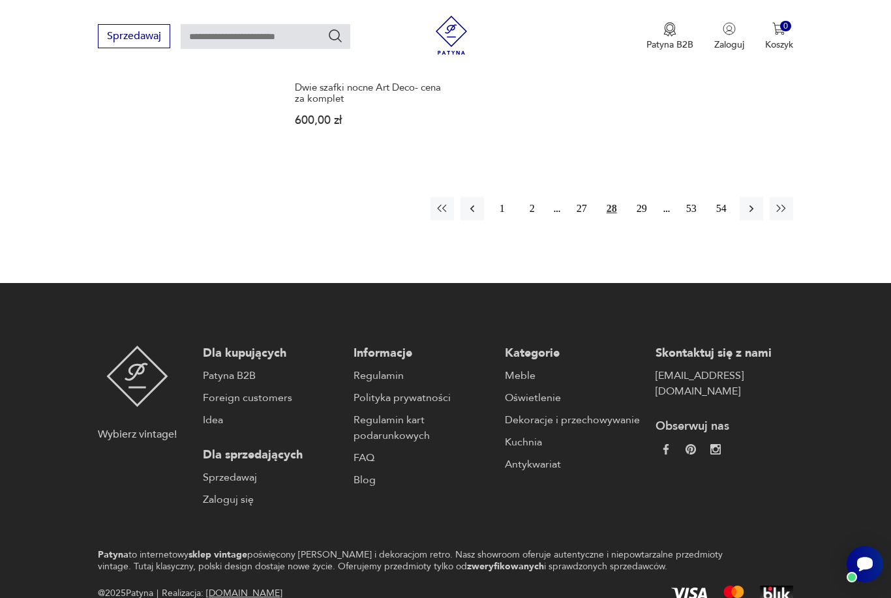
click at [643, 220] on button "29" at bounding box center [641, 208] width 23 height 23
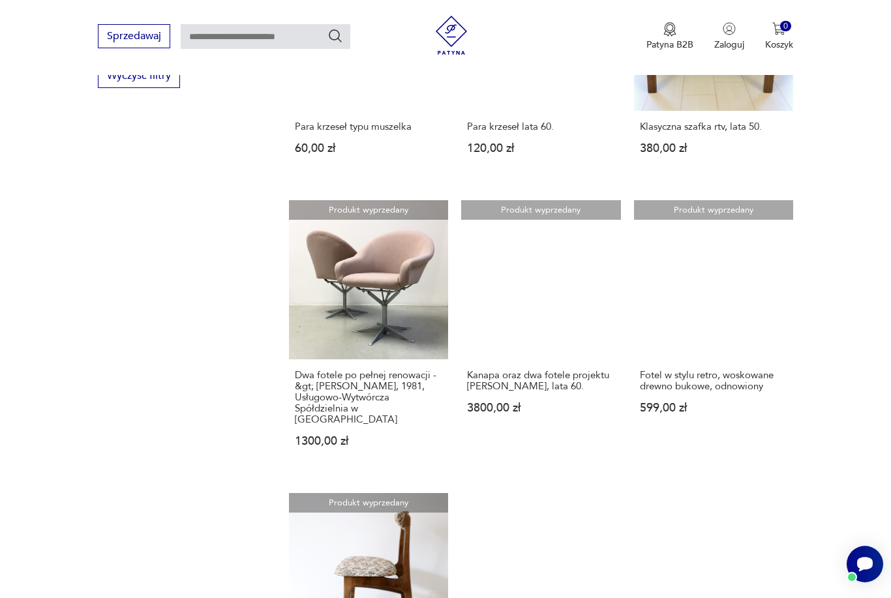
scroll to position [1462, 0]
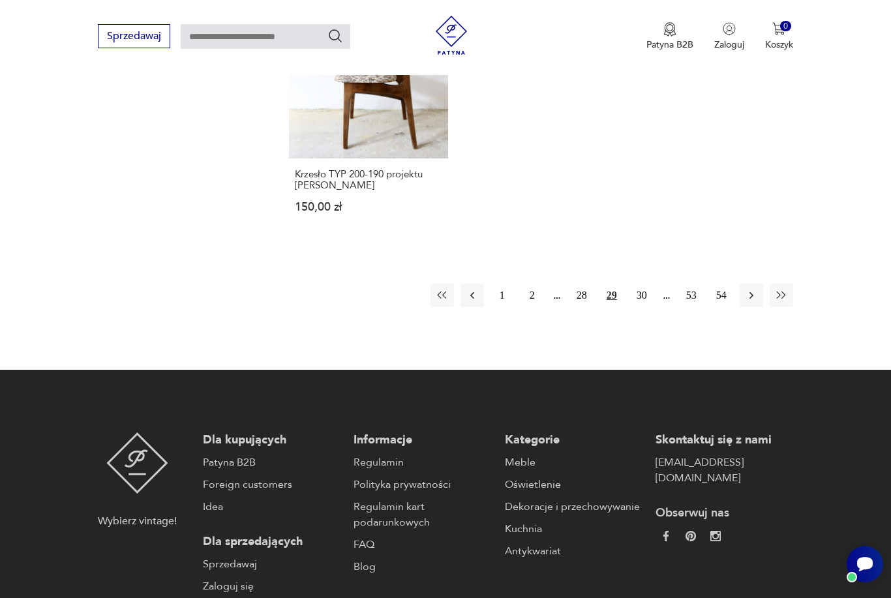
click at [637, 307] on button "30" at bounding box center [641, 295] width 23 height 23
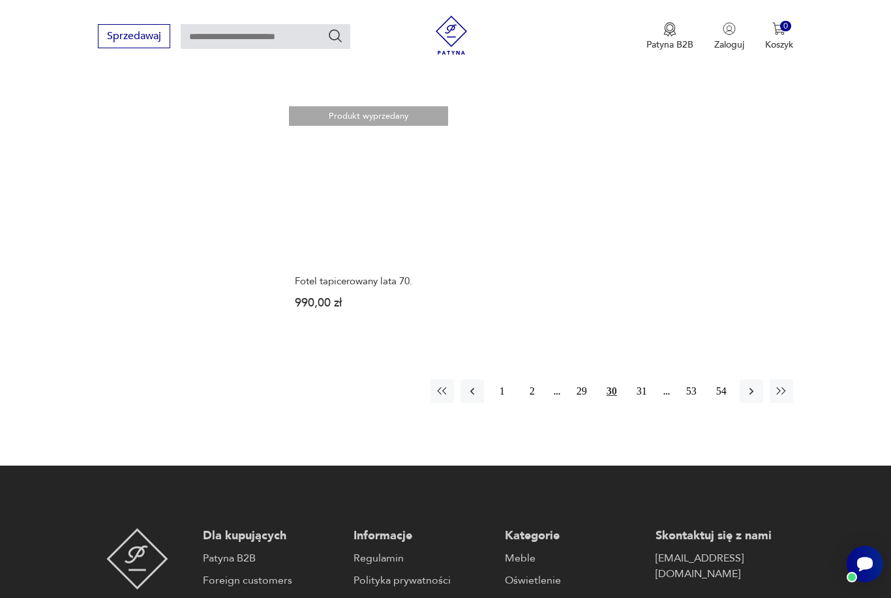
scroll to position [1860, 0]
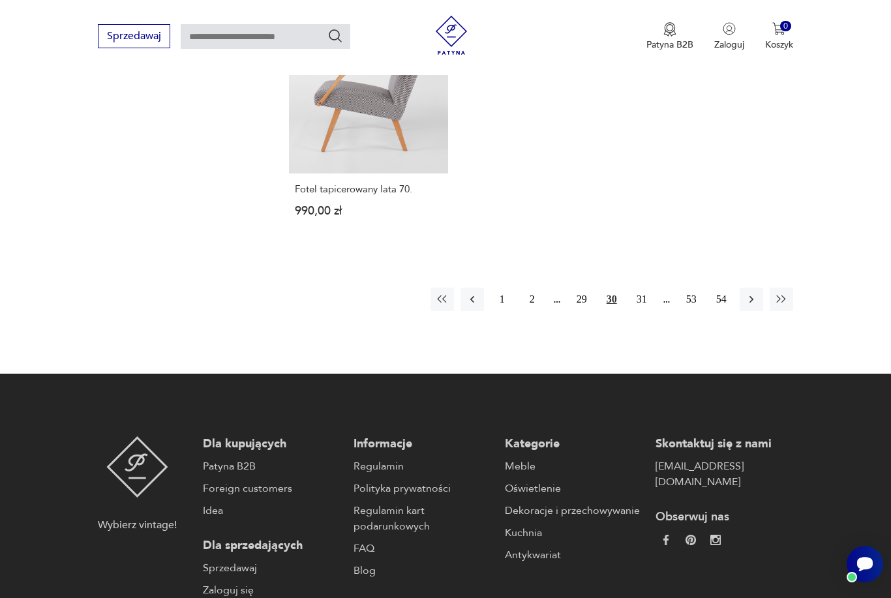
click at [635, 311] on button "31" at bounding box center [641, 299] width 23 height 23
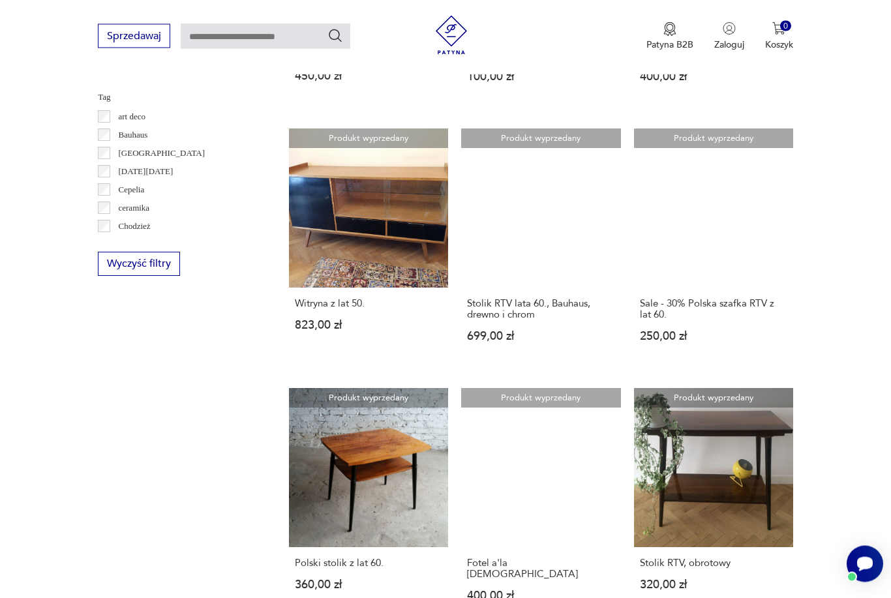
scroll to position [1450, 0]
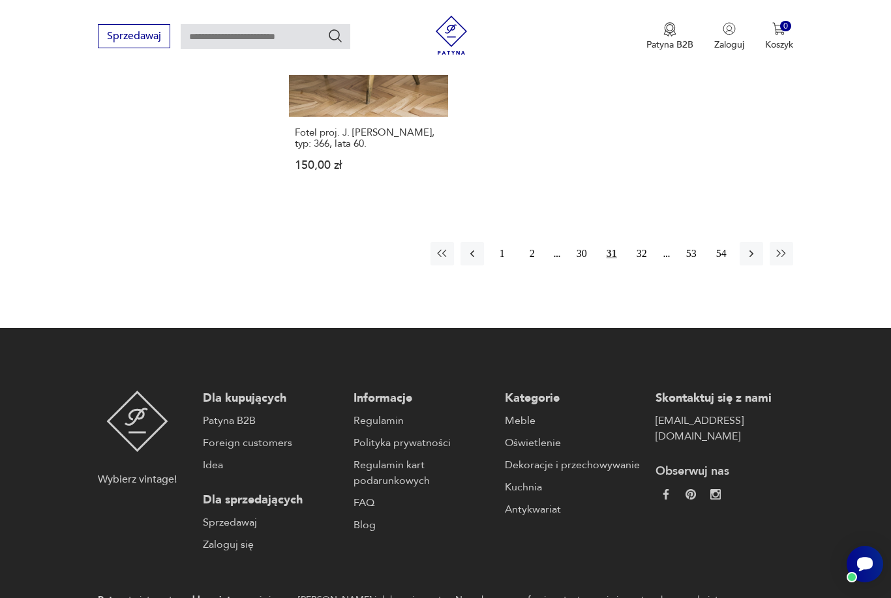
click at [640, 265] on button "32" at bounding box center [641, 253] width 23 height 23
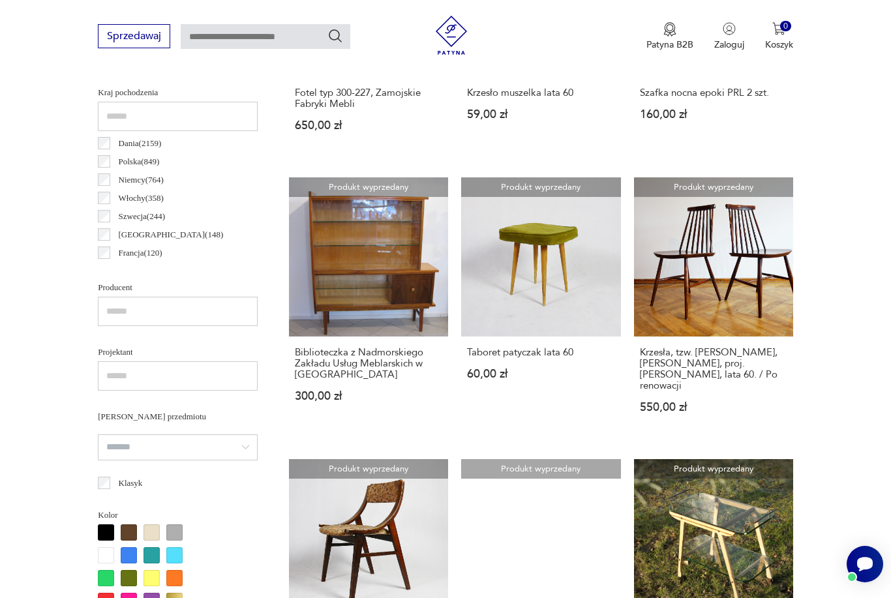
scroll to position [668, 0]
click at [678, 288] on link "Produkt wyprzedany Krzesła, tzw. [PERSON_NAME], [PERSON_NAME], proj. [PERSON_NA…" at bounding box center [713, 307] width 159 height 261
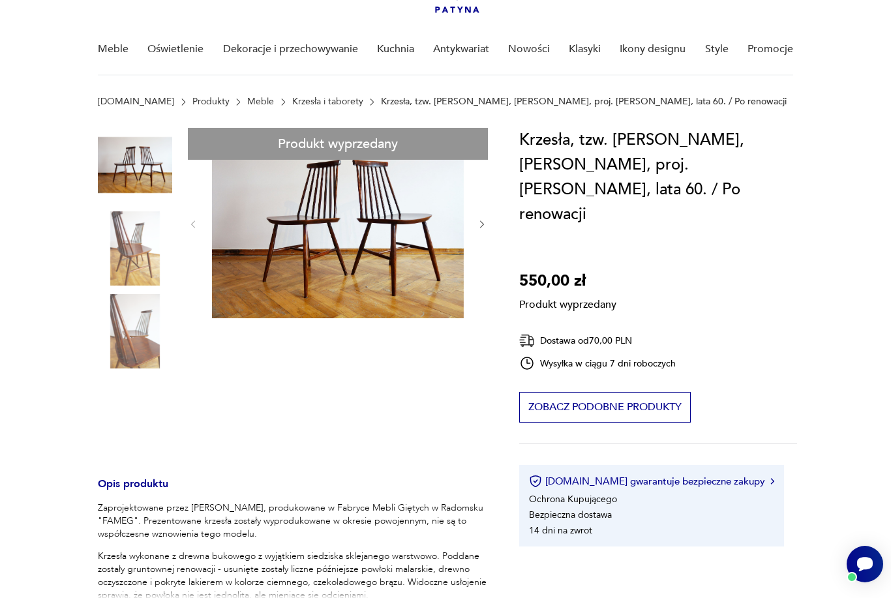
click at [282, 228] on div "Produkt wyprzedany Opis produktu Zaprojektowane przez [PERSON_NAME], produkowan…" at bounding box center [293, 523] width 390 height 791
click at [127, 243] on div "Produkt wyprzedany Opis produktu Zaprojektowane przez [PERSON_NAME], produkowan…" at bounding box center [293, 523] width 390 height 791
click at [128, 243] on div "Produkt wyprzedany Opis produktu Zaprojektowane przez [PERSON_NAME], produkowan…" at bounding box center [293, 523] width 390 height 791
click at [337, 218] on div "Produkt wyprzedany Opis produktu Zaprojektowane przez [PERSON_NAME], produkowan…" at bounding box center [293, 523] width 390 height 791
click at [480, 230] on div "Produkt wyprzedany Opis produktu Zaprojektowane przez [PERSON_NAME], produkowan…" at bounding box center [293, 523] width 390 height 791
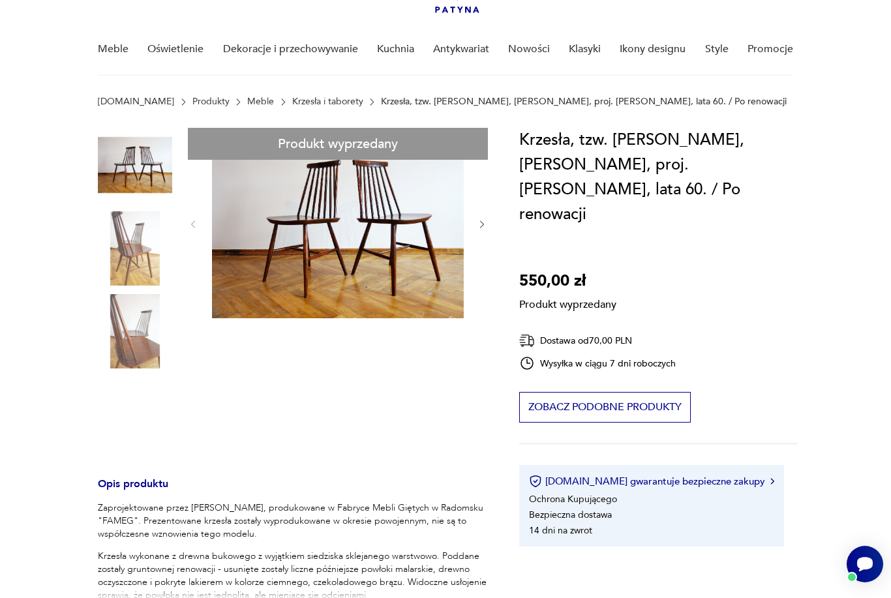
click at [475, 230] on div "Produkt wyprzedany Opis produktu Zaprojektowane przez [PERSON_NAME], produkowan…" at bounding box center [293, 523] width 390 height 791
click at [477, 226] on div "Produkt wyprzedany Opis produktu Zaprojektowane przez [PERSON_NAME], produkowan…" at bounding box center [293, 523] width 390 height 791
click at [131, 329] on div "Produkt wyprzedany Opis produktu Zaprojektowane przez [PERSON_NAME], produkowan…" at bounding box center [293, 523] width 390 height 791
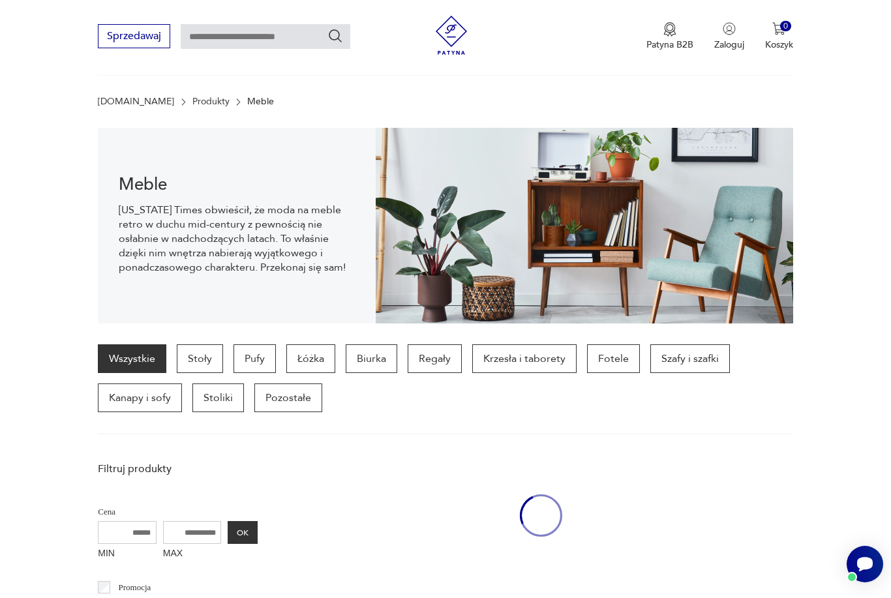
scroll to position [668, 0]
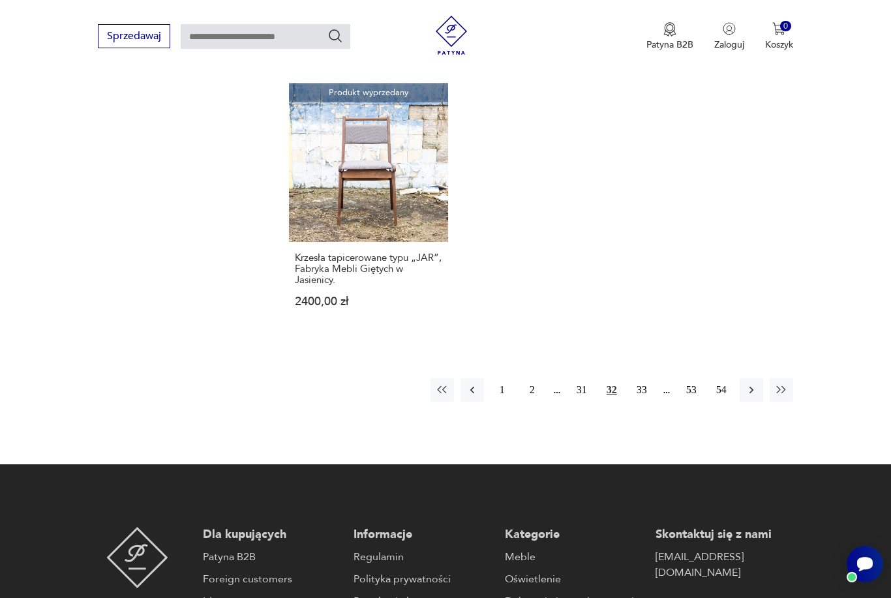
click at [637, 402] on button "33" at bounding box center [641, 389] width 23 height 23
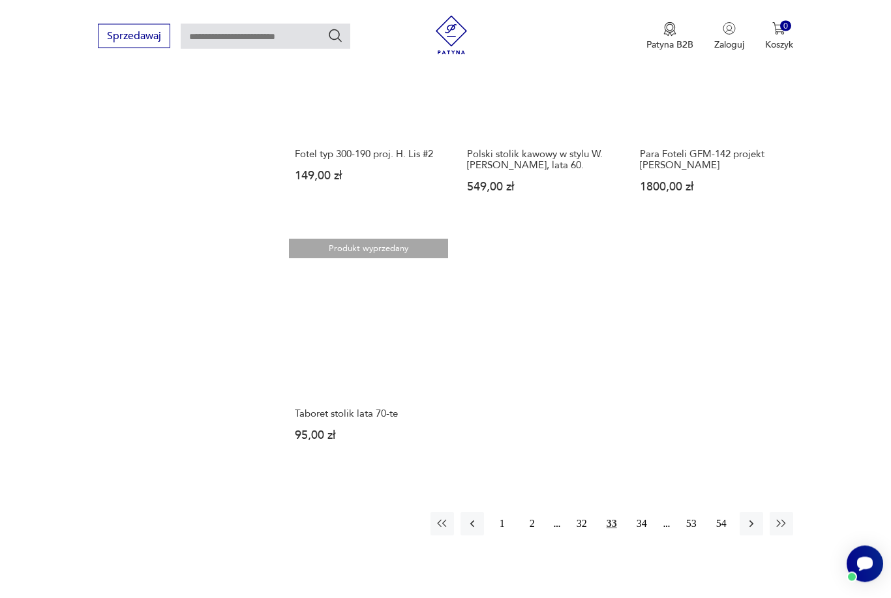
scroll to position [1747, 0]
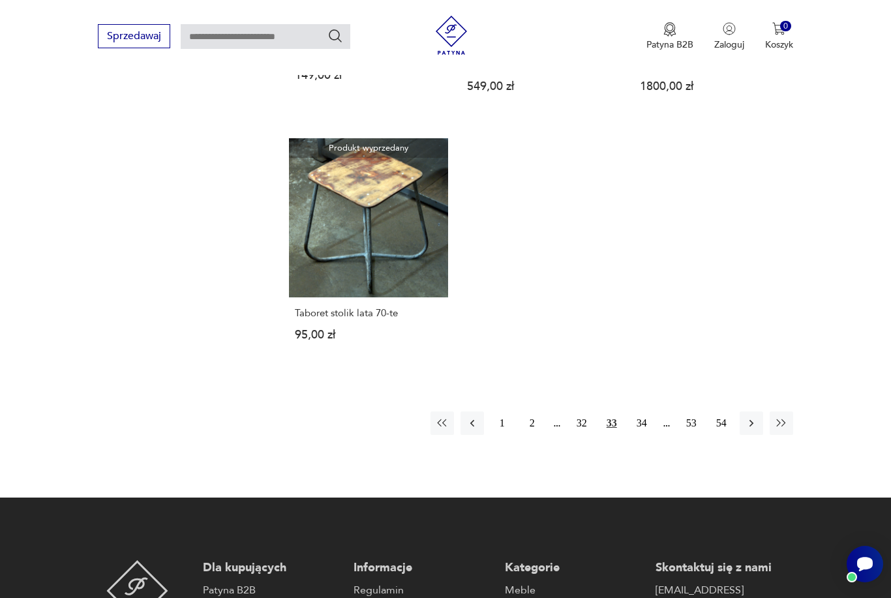
click at [638, 435] on button "34" at bounding box center [641, 423] width 23 height 23
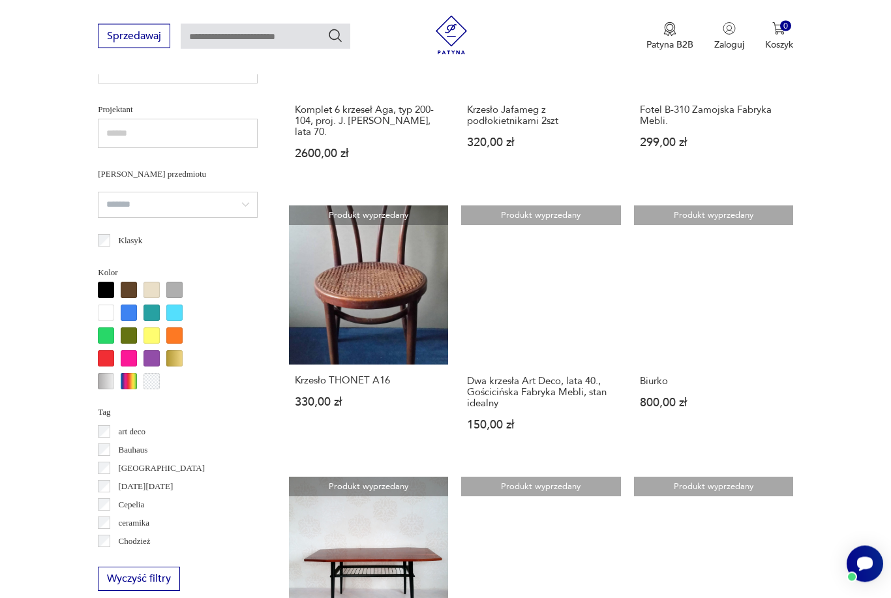
scroll to position [914, 0]
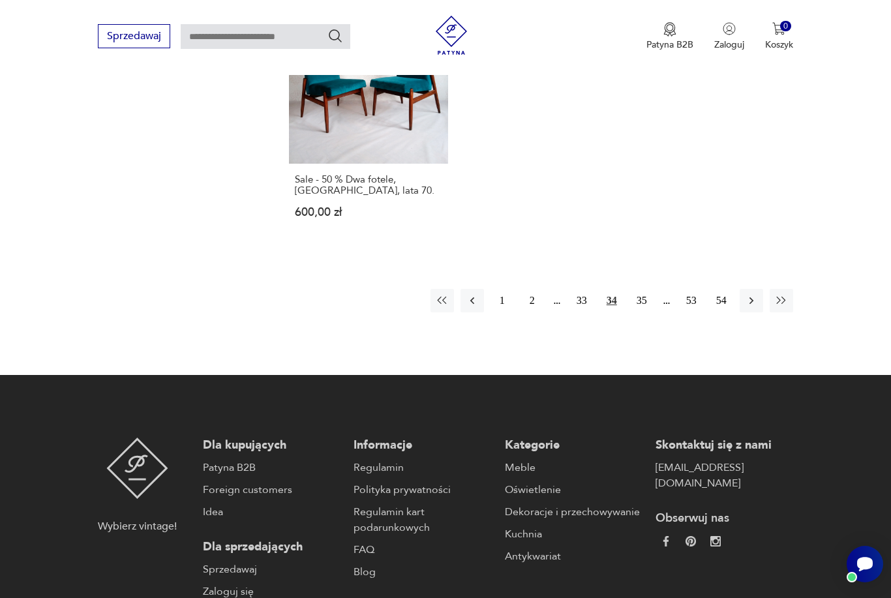
click at [637, 312] on button "35" at bounding box center [641, 300] width 23 height 23
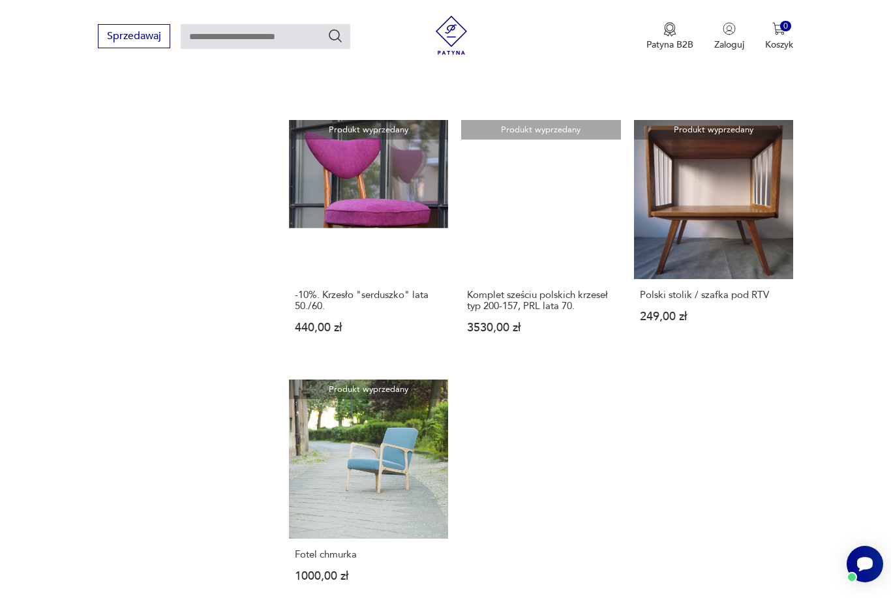
scroll to position [1743, 0]
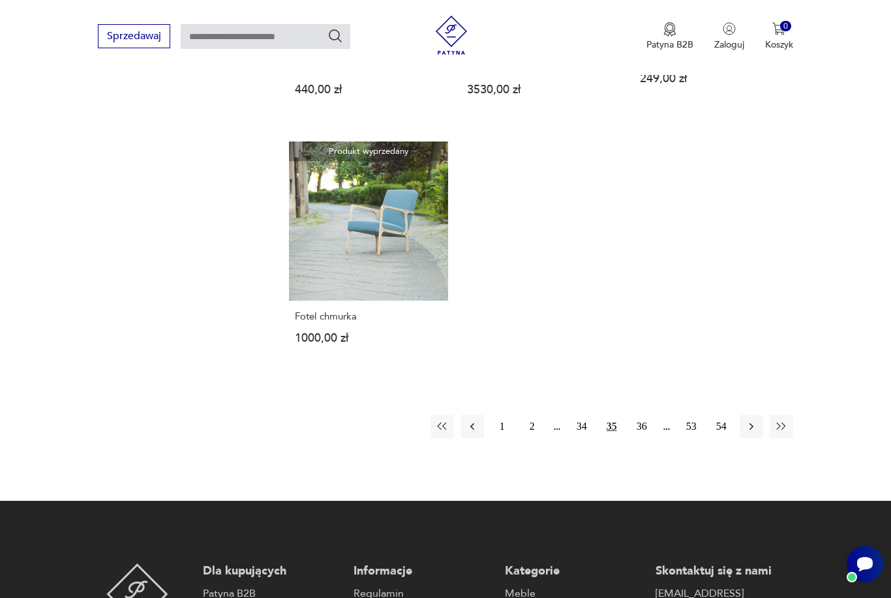
click at [642, 438] on button "36" at bounding box center [641, 426] width 23 height 23
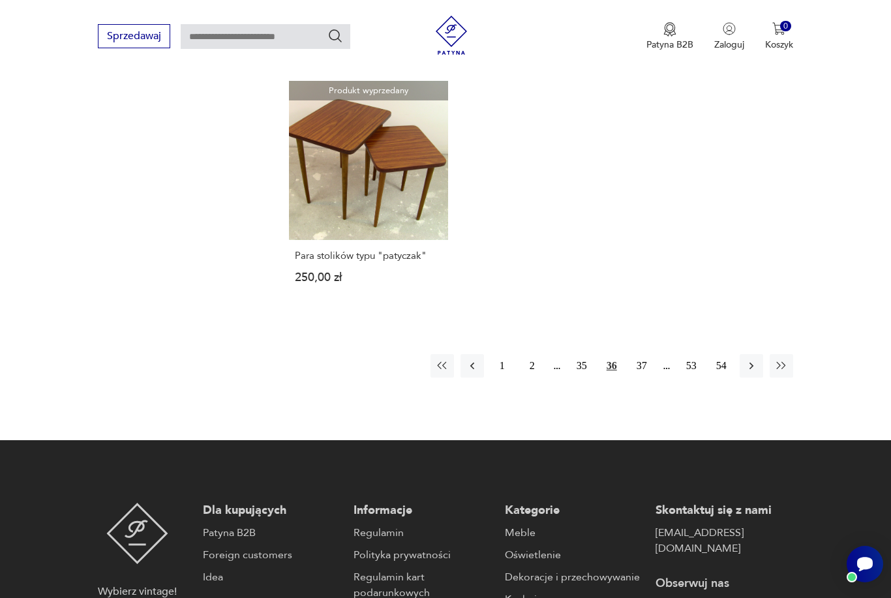
scroll to position [1827, 0]
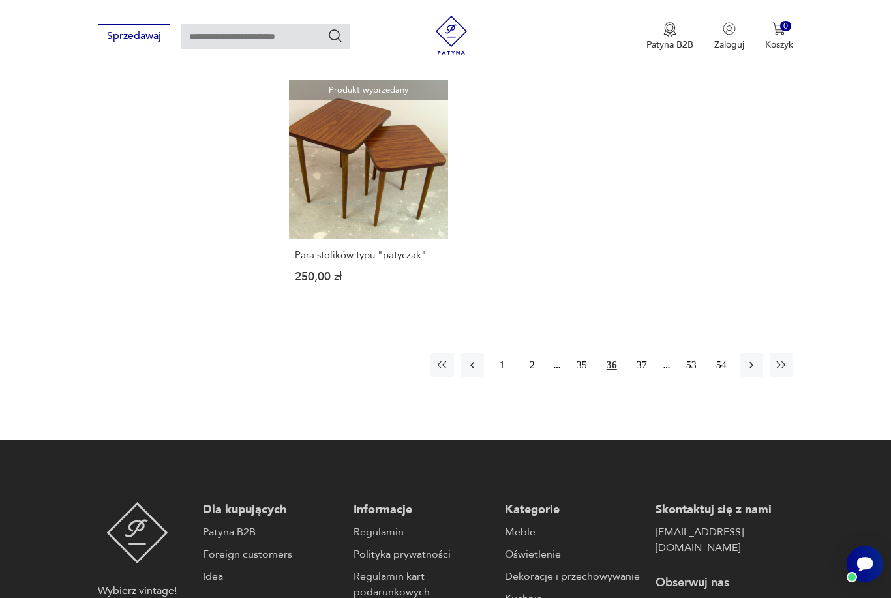
click at [635, 377] on button "37" at bounding box center [641, 364] width 23 height 23
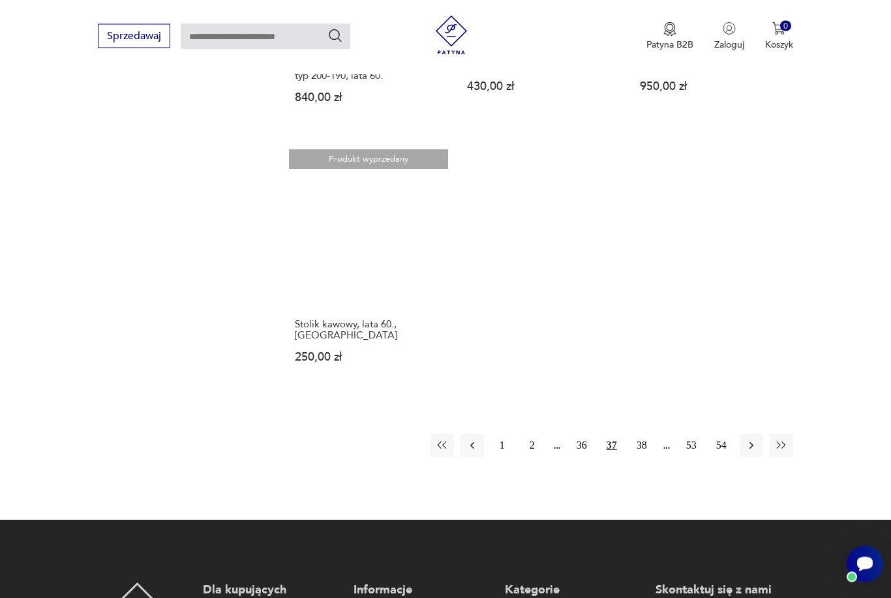
scroll to position [1748, 0]
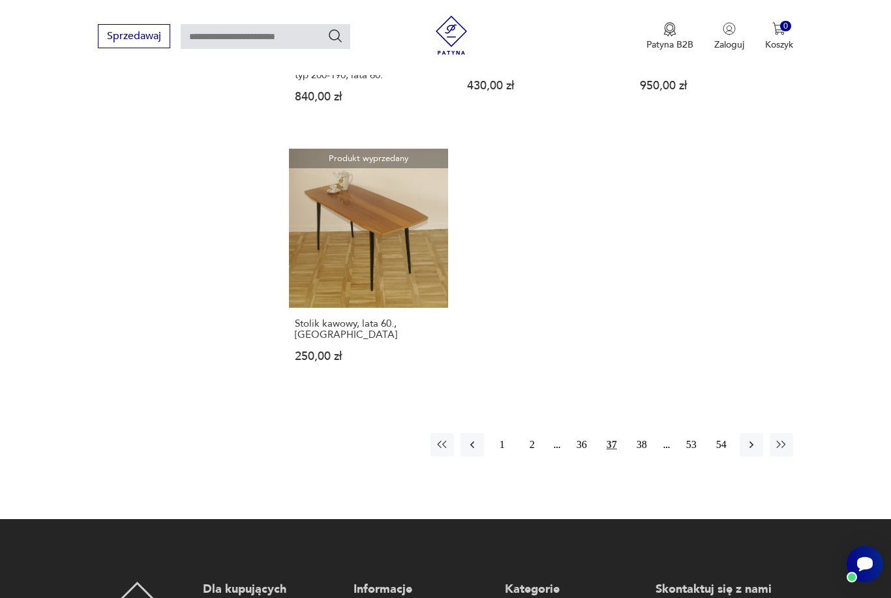
click at [640, 457] on button "38" at bounding box center [641, 444] width 23 height 23
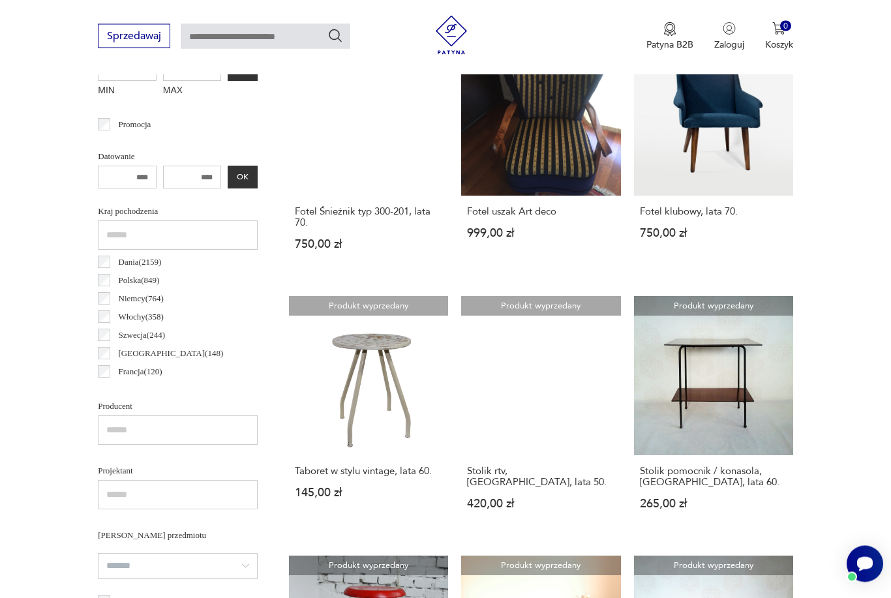
scroll to position [550, 0]
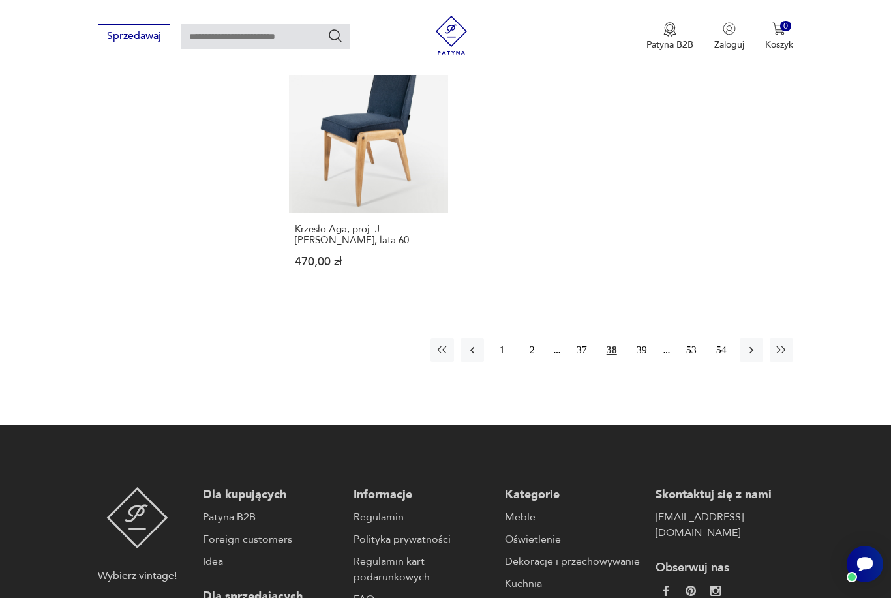
click at [634, 362] on button "39" at bounding box center [641, 349] width 23 height 23
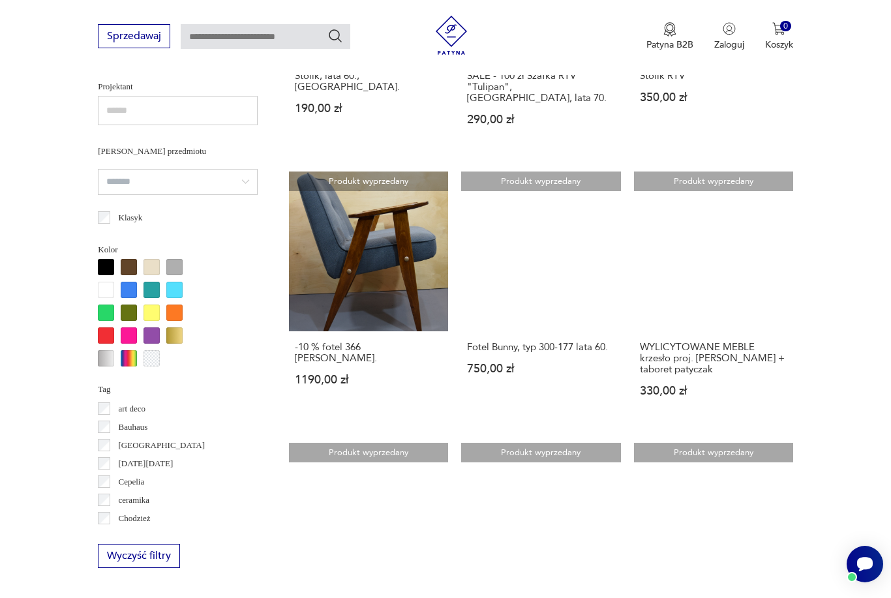
scroll to position [1122, 0]
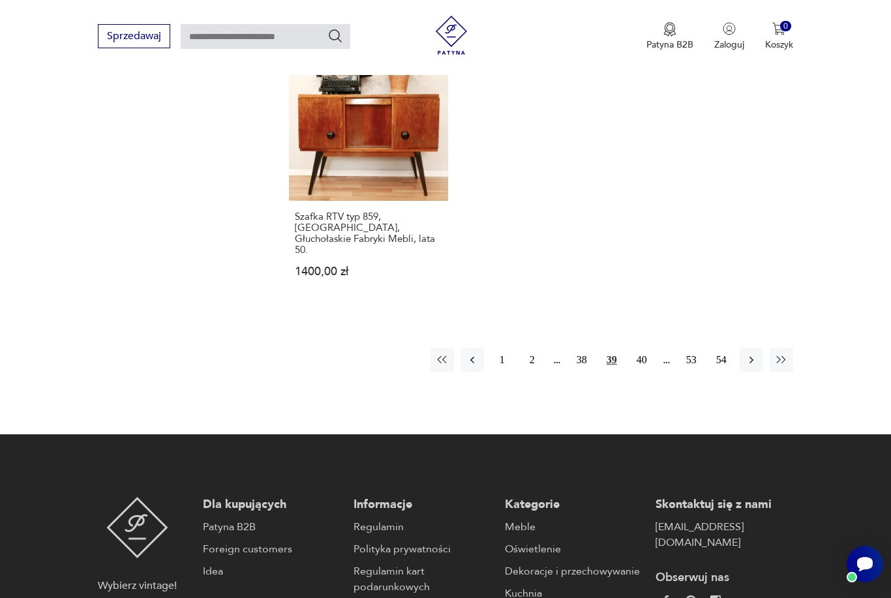
click at [636, 372] on button "40" at bounding box center [641, 359] width 23 height 23
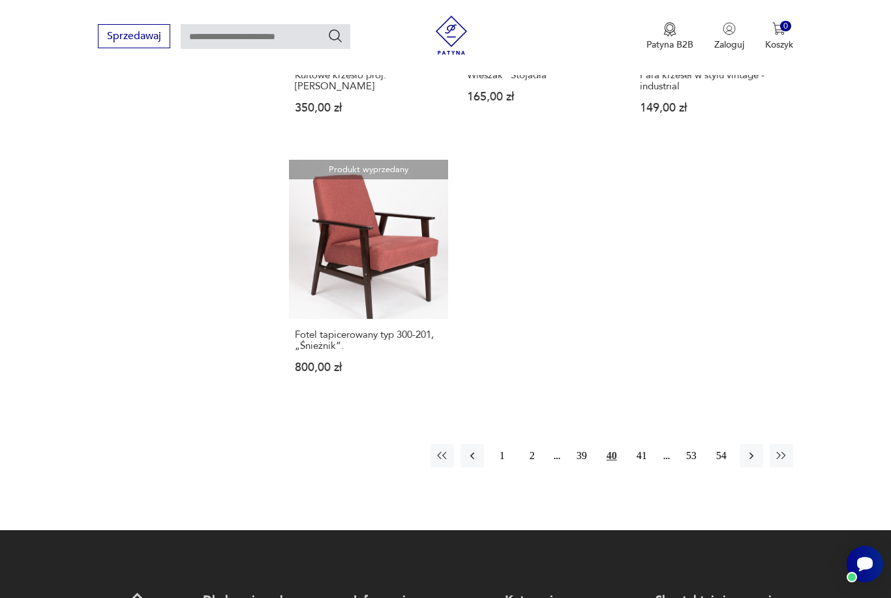
scroll to position [1920, 0]
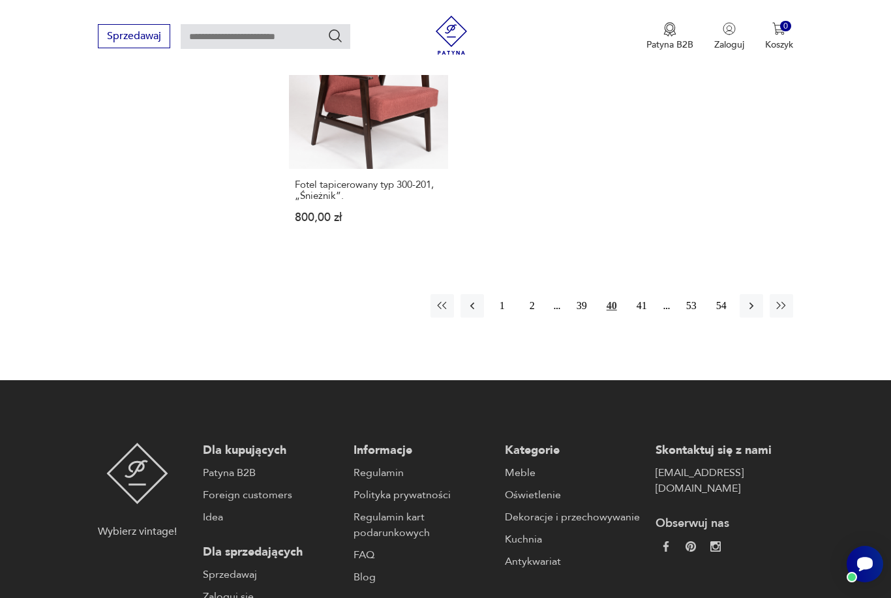
click at [635, 318] on button "41" at bounding box center [641, 305] width 23 height 23
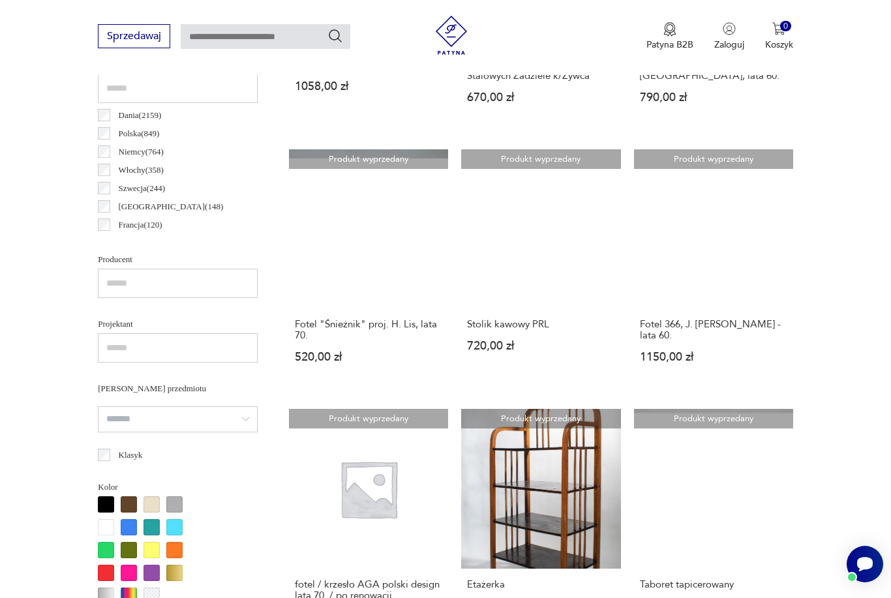
scroll to position [733, 0]
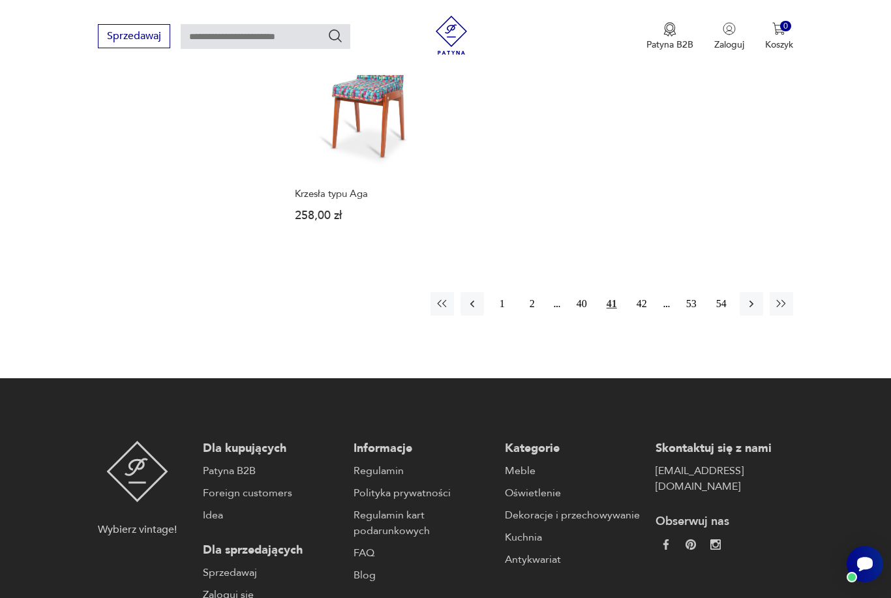
click at [637, 316] on button "42" at bounding box center [641, 303] width 23 height 23
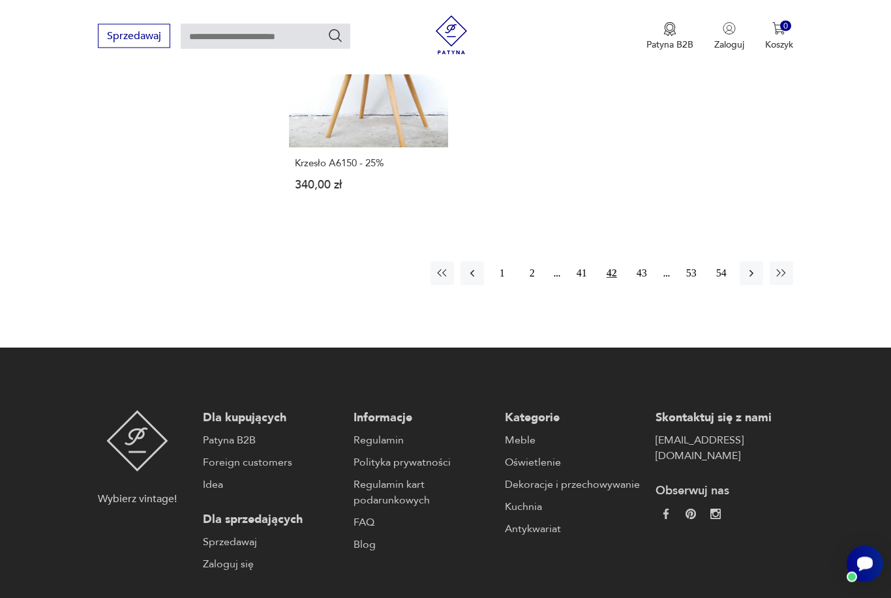
scroll to position [1864, 0]
click at [633, 285] on button "43" at bounding box center [641, 273] width 23 height 23
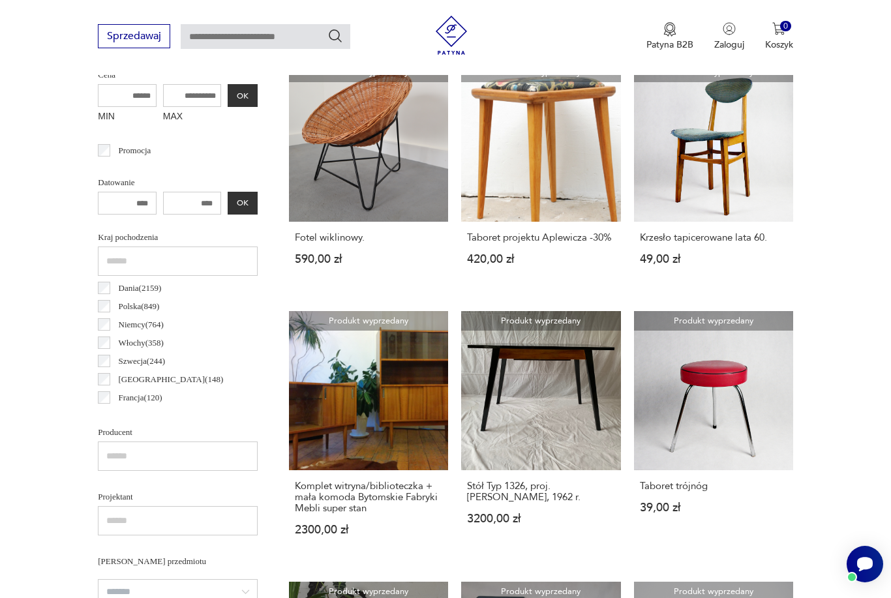
scroll to position [347, 0]
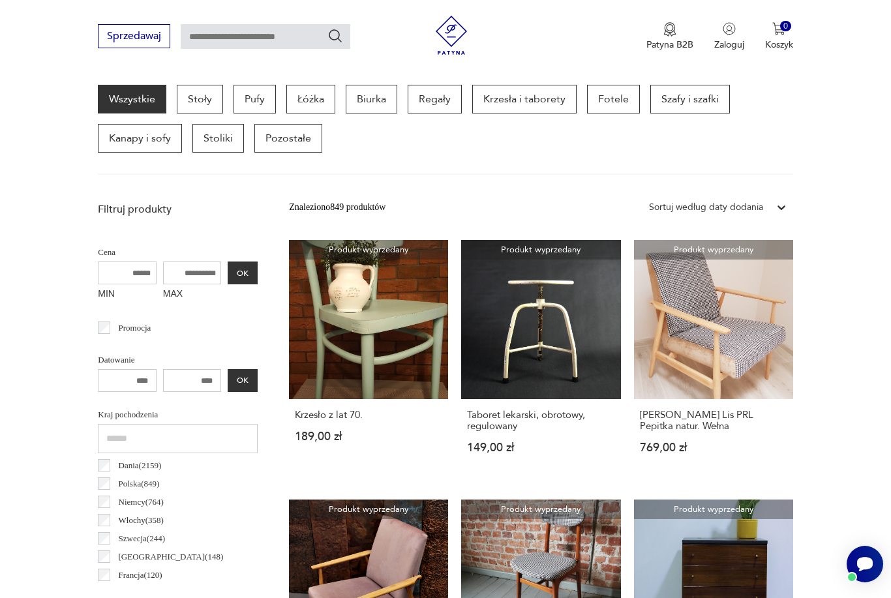
click at [139, 137] on p "Kanapy i sofy" at bounding box center [140, 138] width 84 height 29
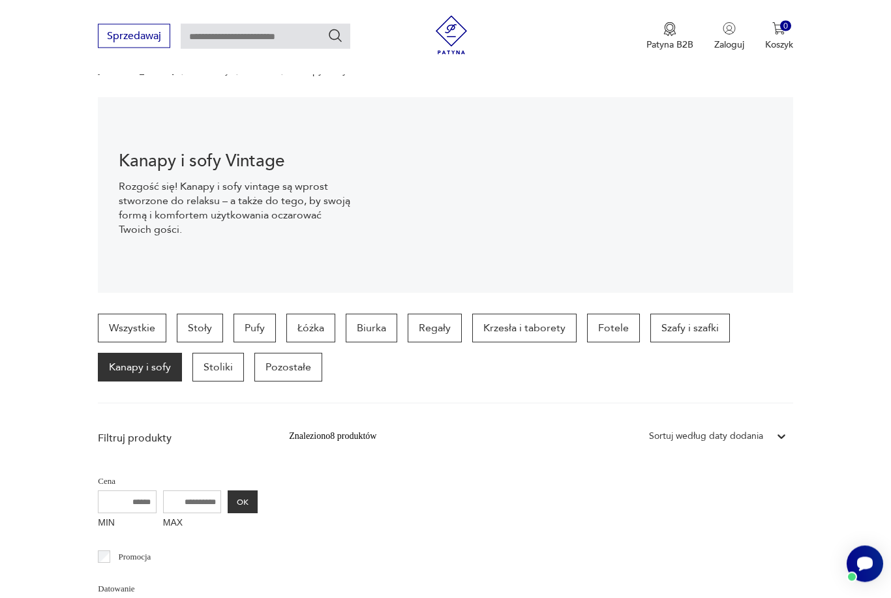
scroll to position [116, 0]
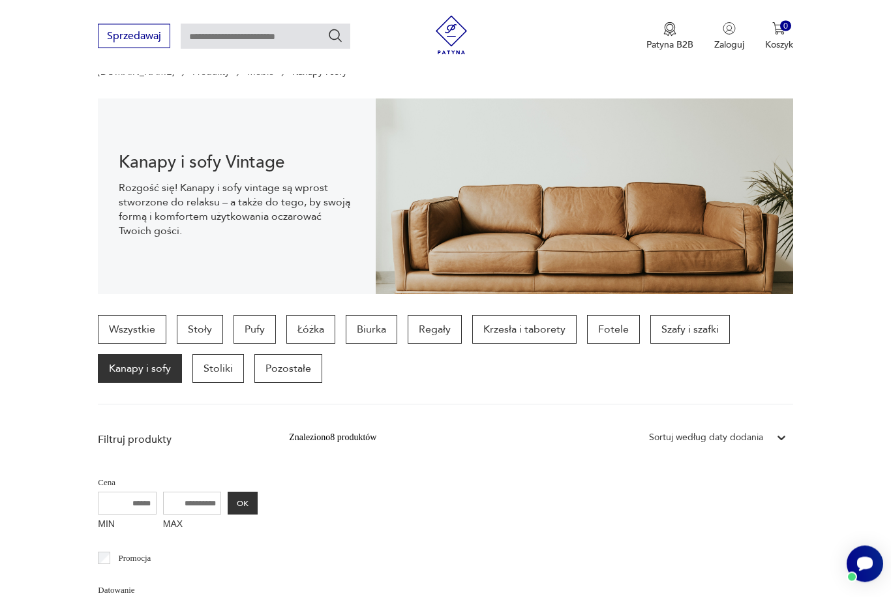
click at [420, 183] on img at bounding box center [584, 197] width 417 height 196
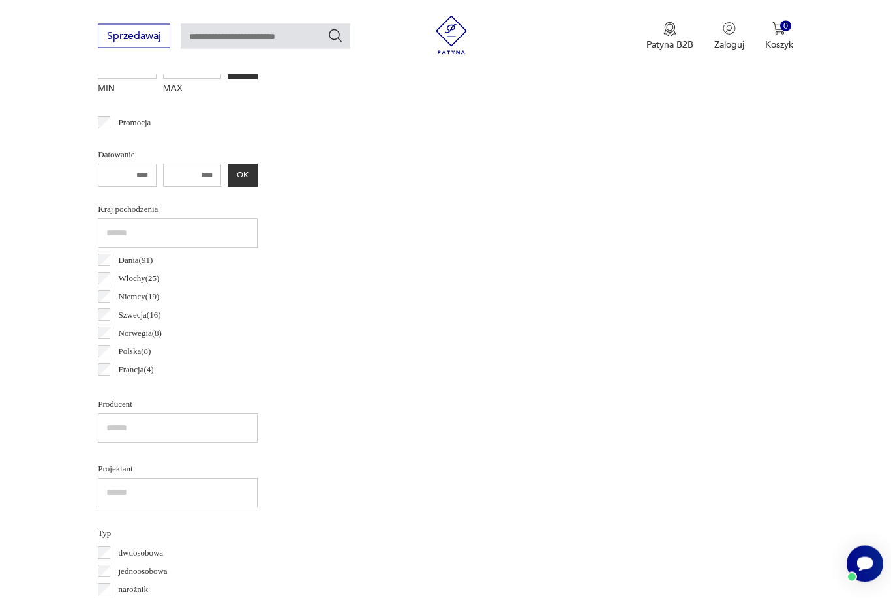
scroll to position [580, 0]
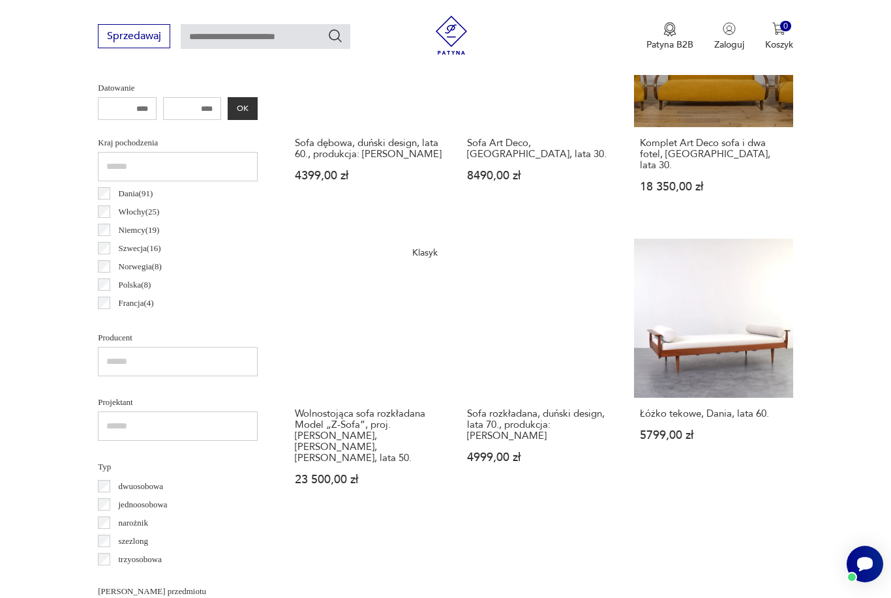
scroll to position [710, 0]
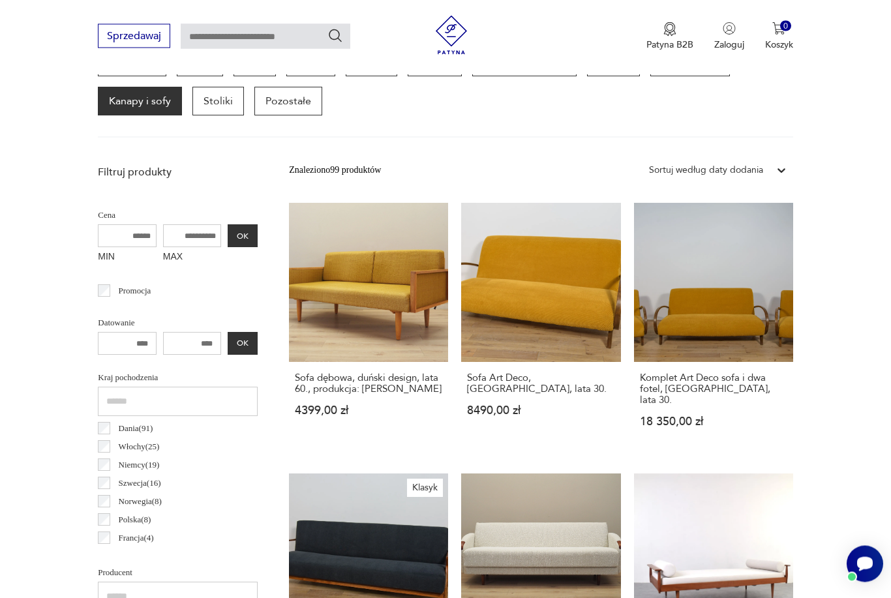
scroll to position [347, 0]
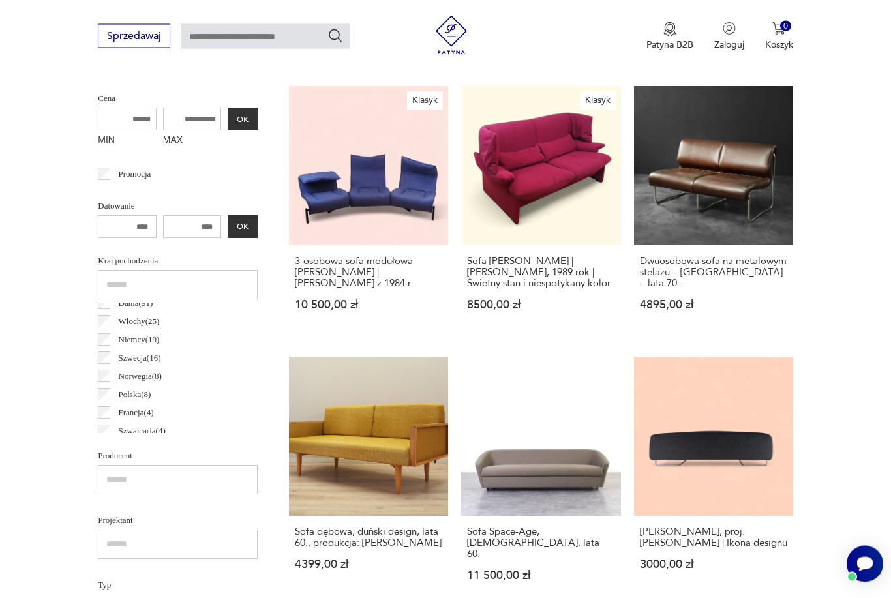
scroll to position [512, 0]
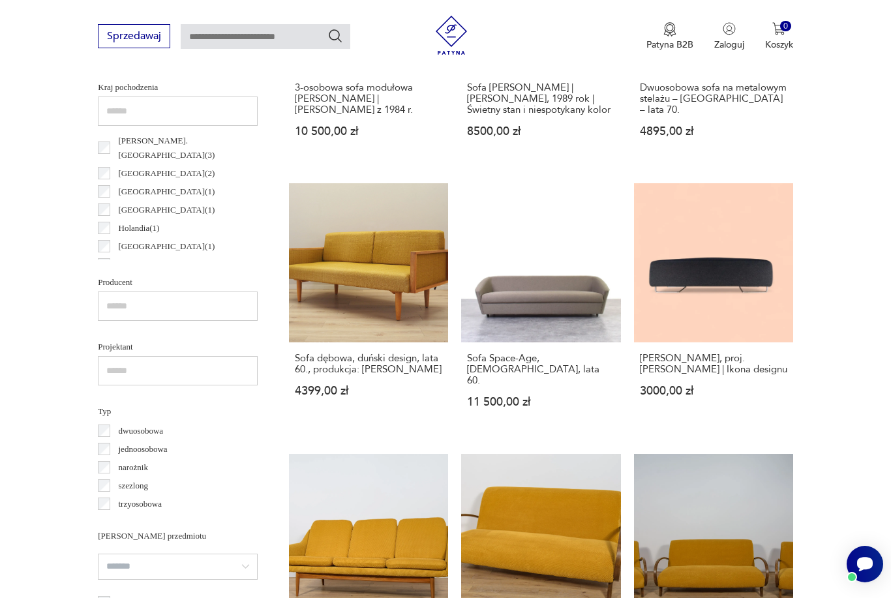
scroll to position [671, 0]
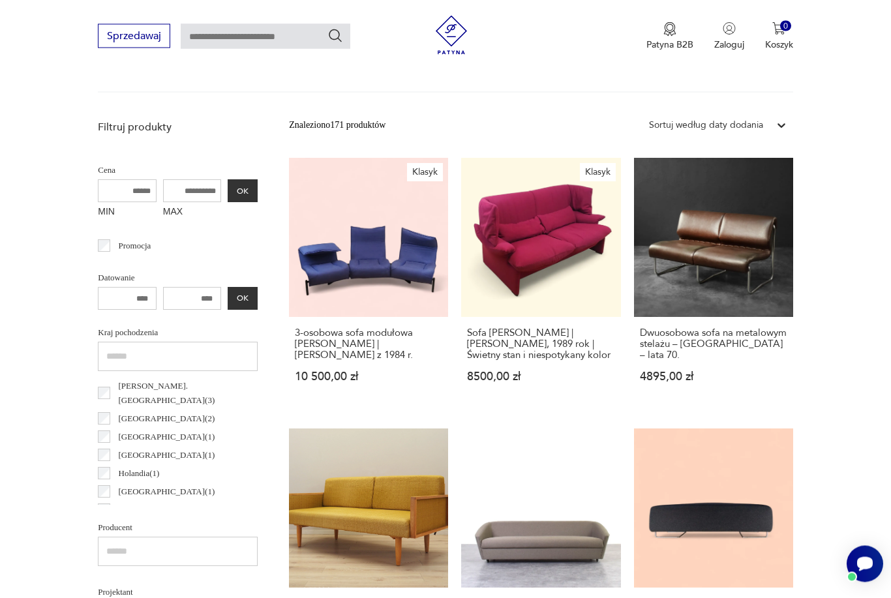
scroll to position [347, 0]
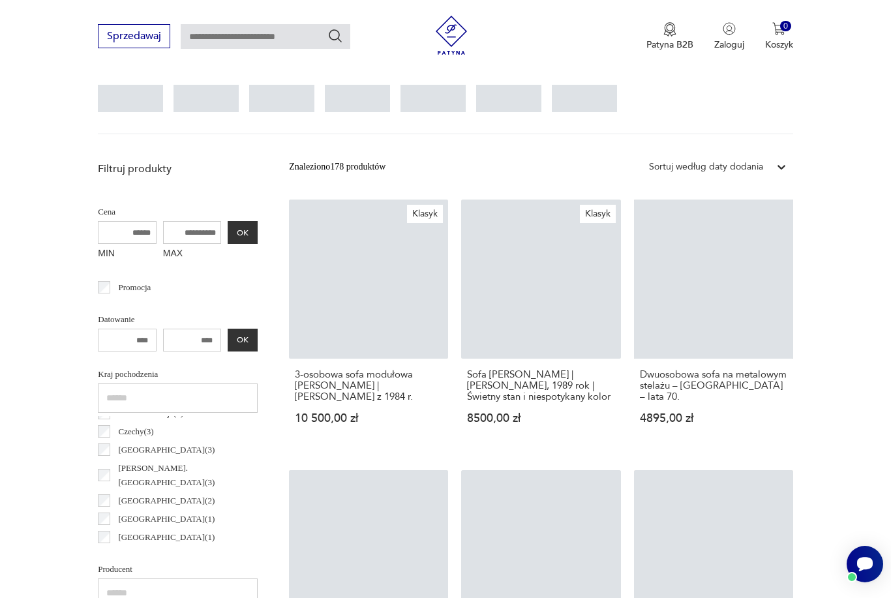
scroll to position [157, 0]
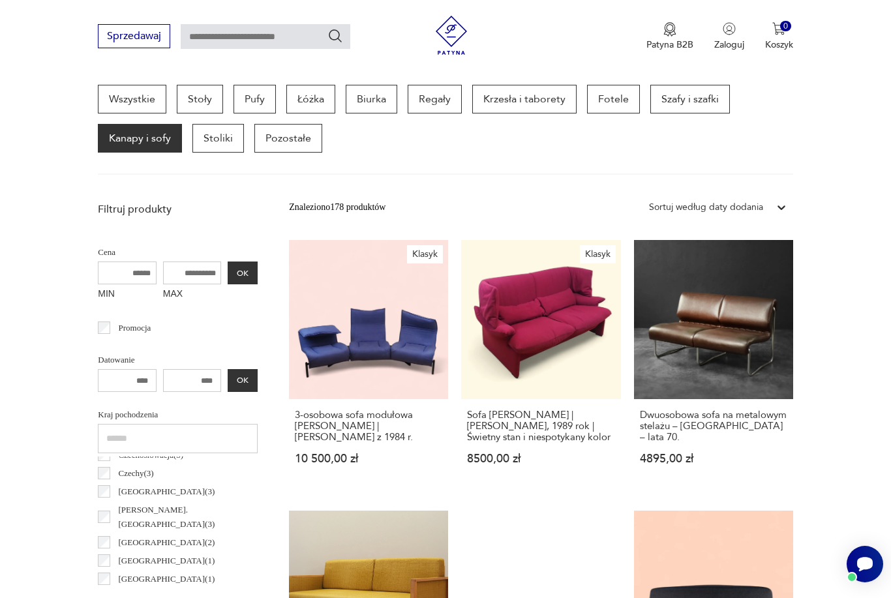
click at [112, 496] on label "Finlandia ( 3 )" at bounding box center [162, 492] width 104 height 18
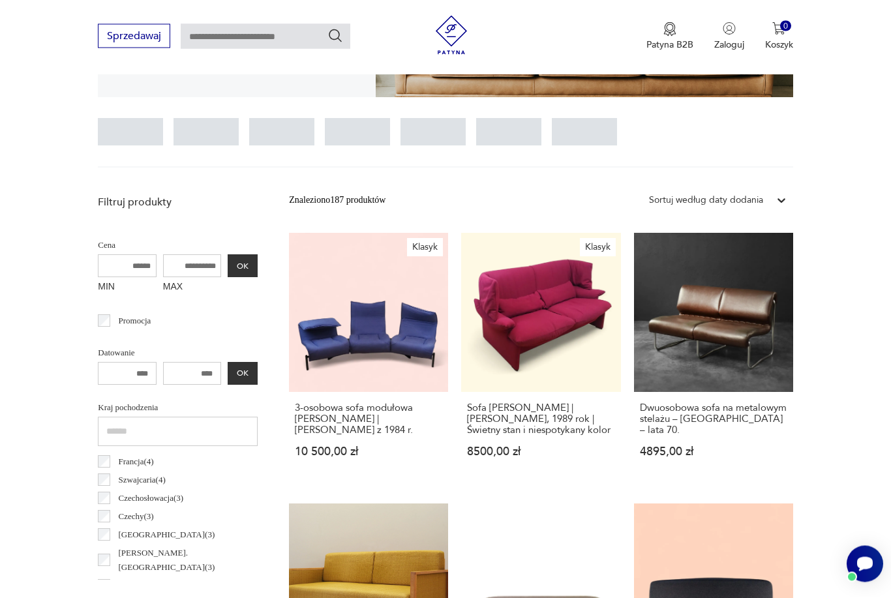
scroll to position [307, 0]
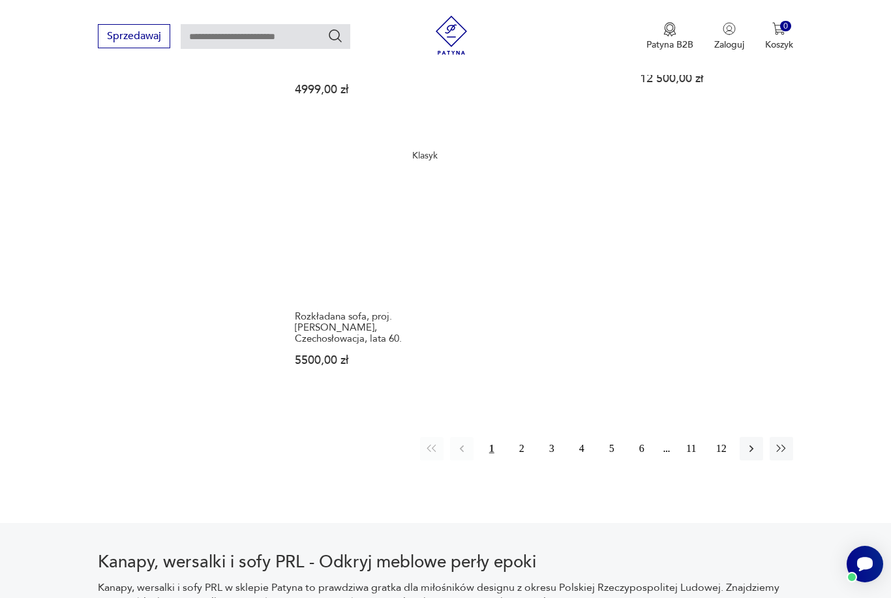
scroll to position [1848, 0]
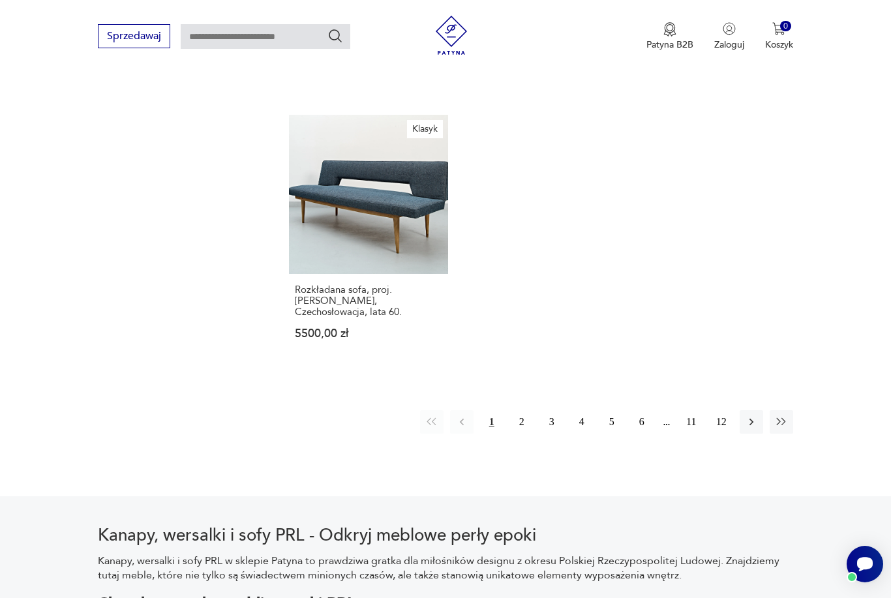
click at [515, 426] on button "2" at bounding box center [521, 421] width 23 height 23
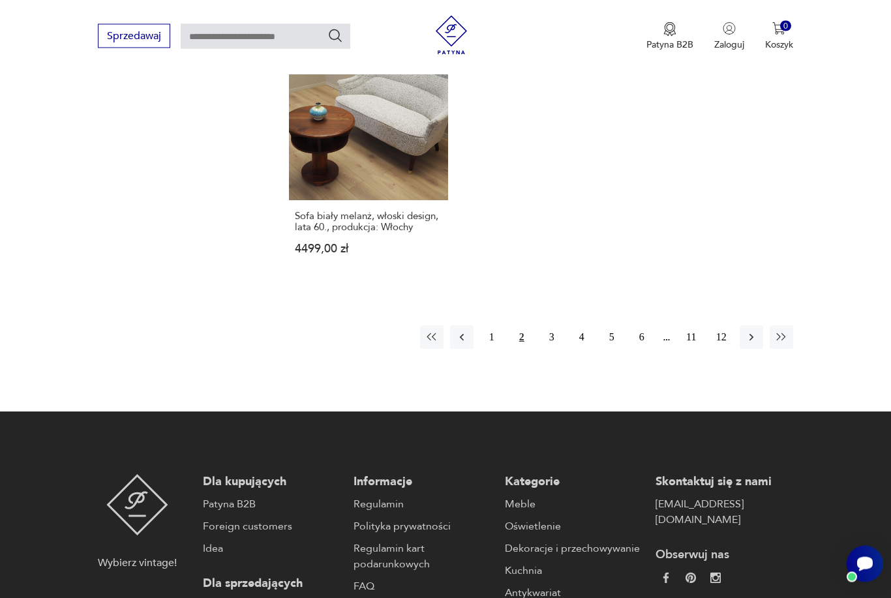
scroll to position [1962, 0]
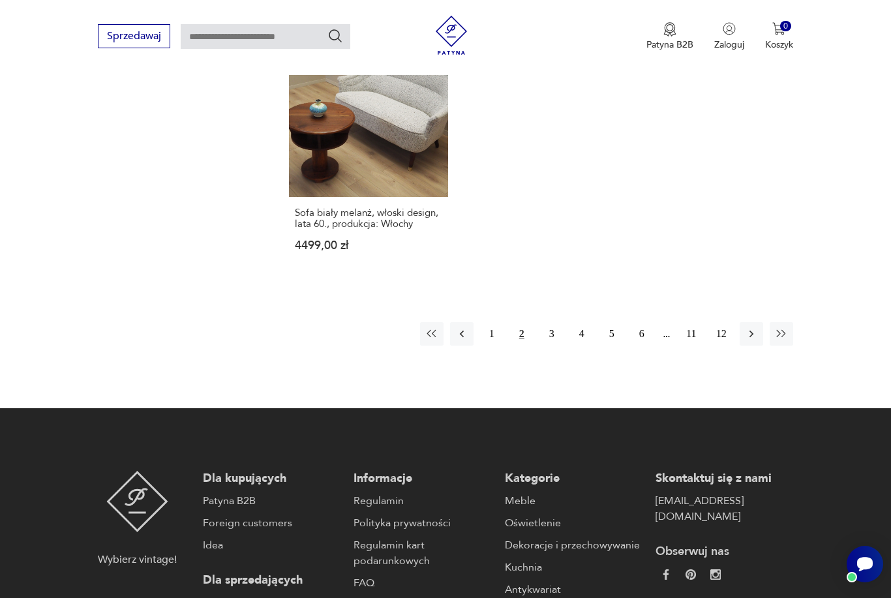
click at [546, 346] on button "3" at bounding box center [551, 333] width 23 height 23
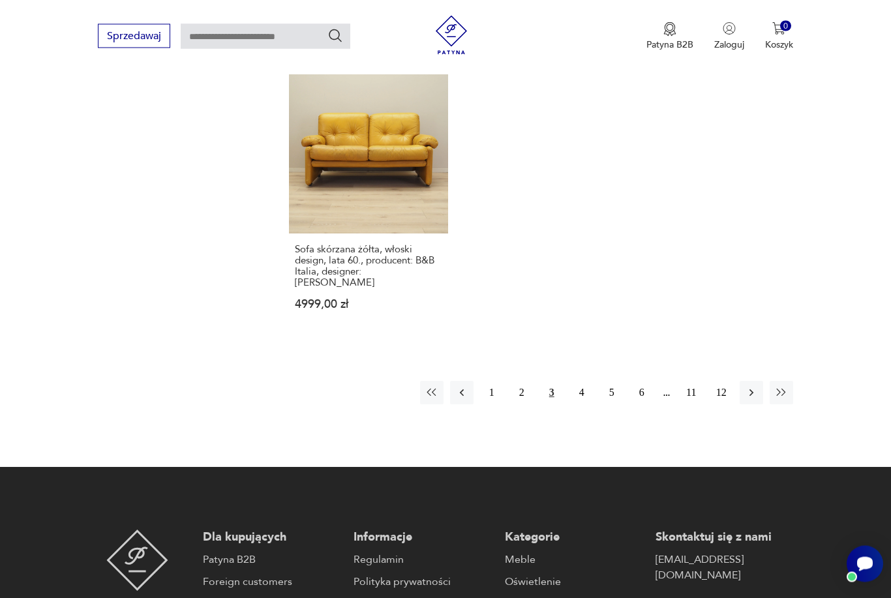
scroll to position [1900, 0]
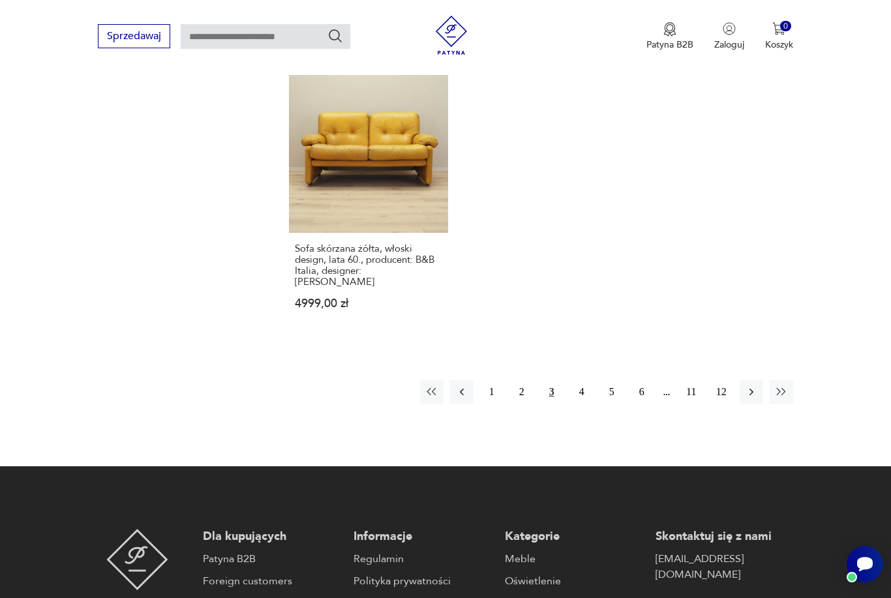
click at [579, 404] on button "4" at bounding box center [581, 391] width 23 height 23
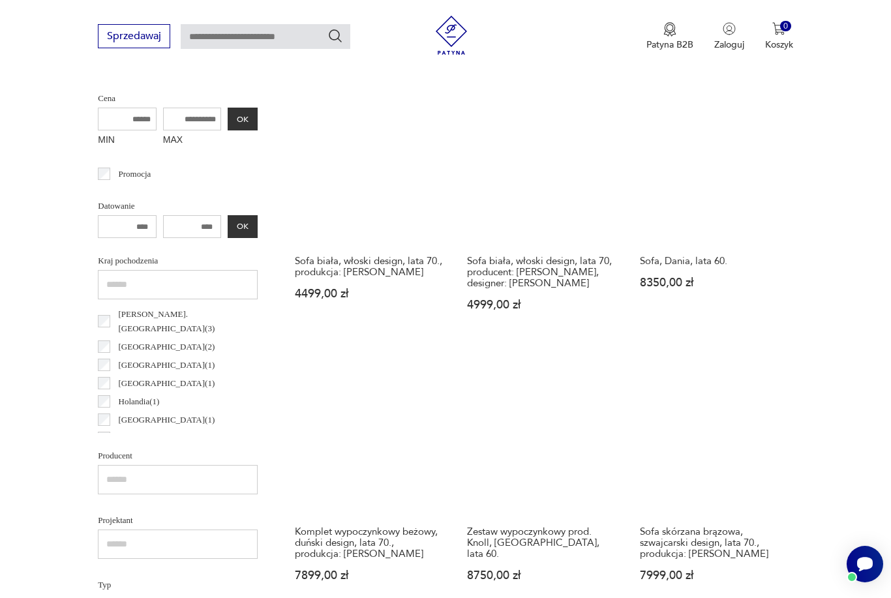
scroll to position [347, 0]
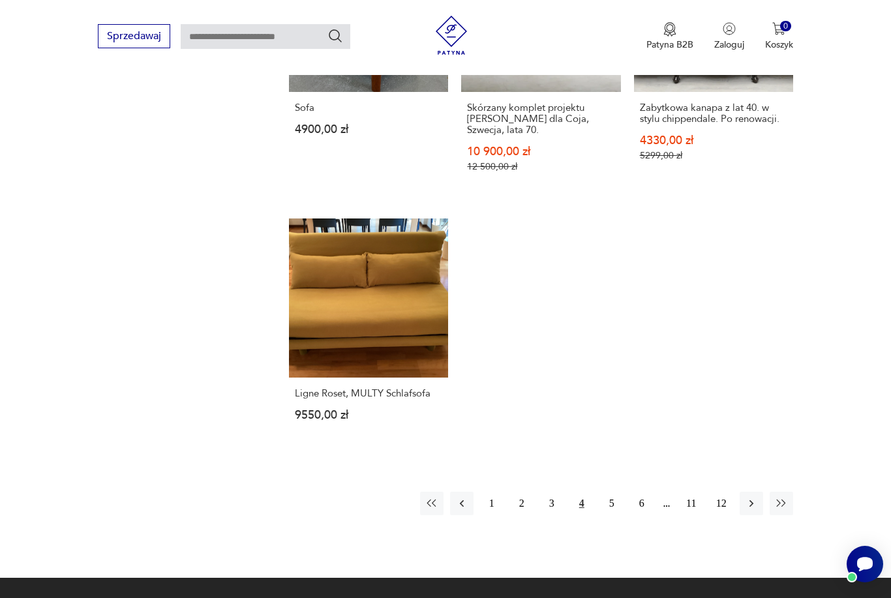
click at [607, 515] on button "5" at bounding box center [611, 503] width 23 height 23
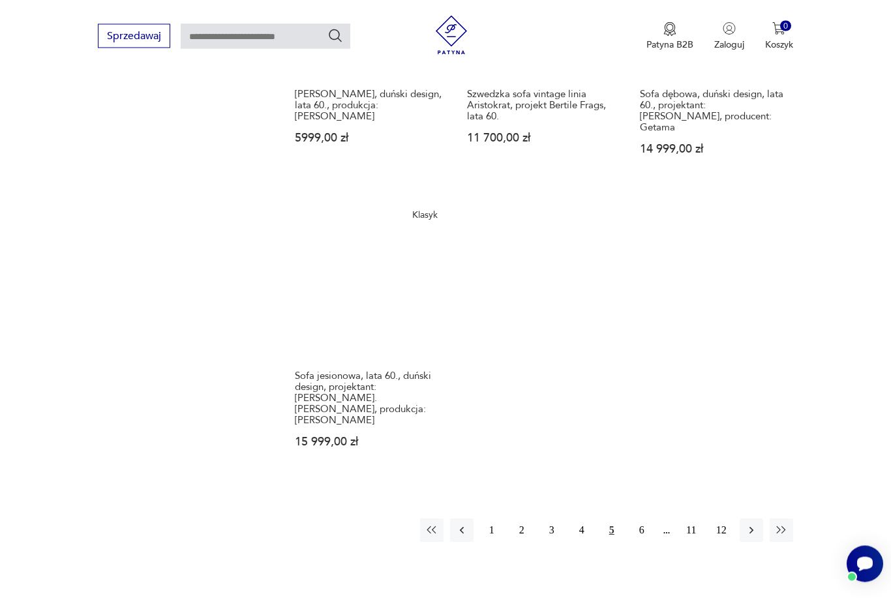
scroll to position [1920, 0]
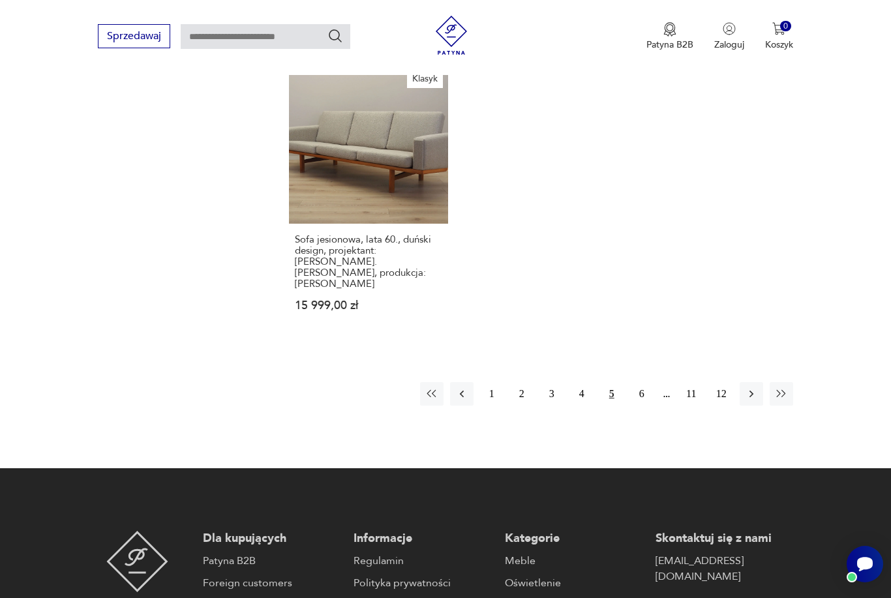
click at [640, 400] on button "6" at bounding box center [641, 393] width 23 height 23
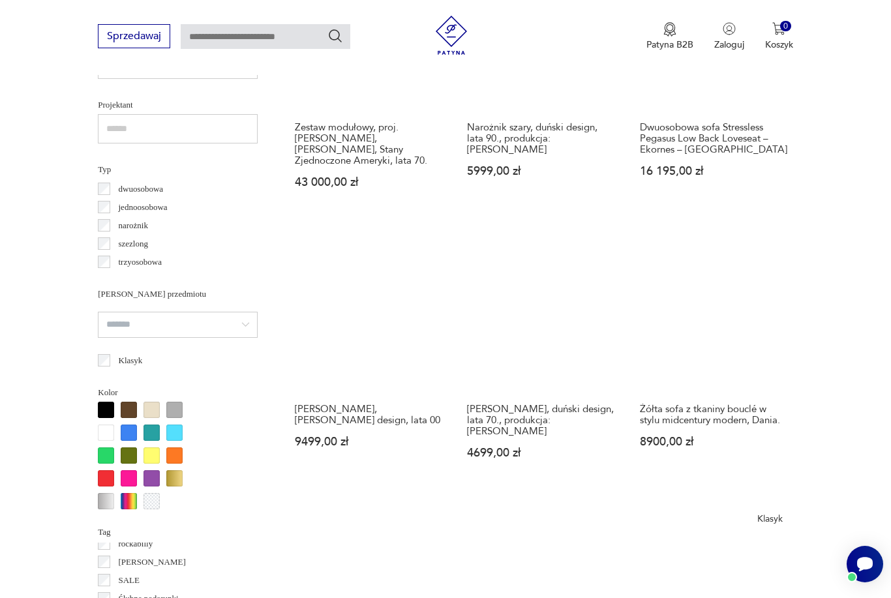
scroll to position [916, 0]
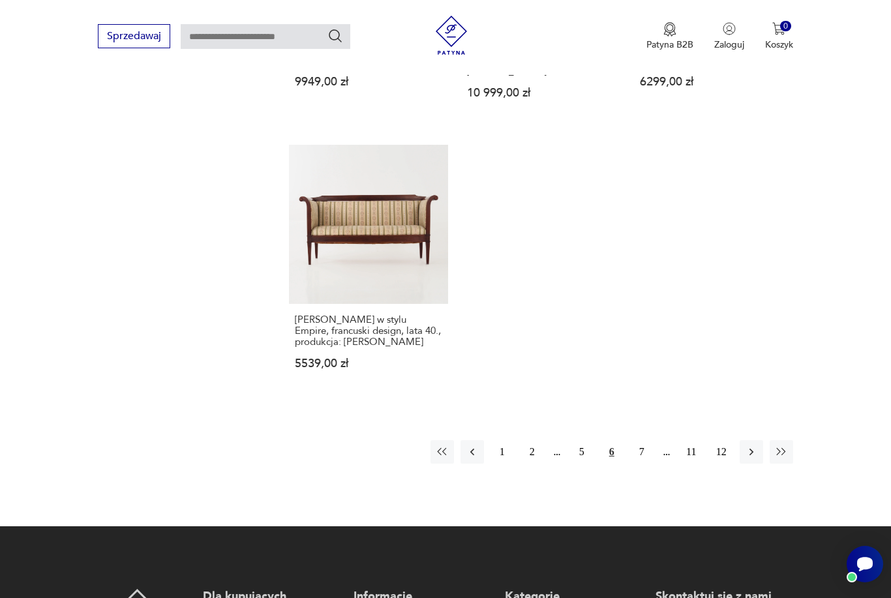
click at [635, 464] on button "7" at bounding box center [641, 451] width 23 height 23
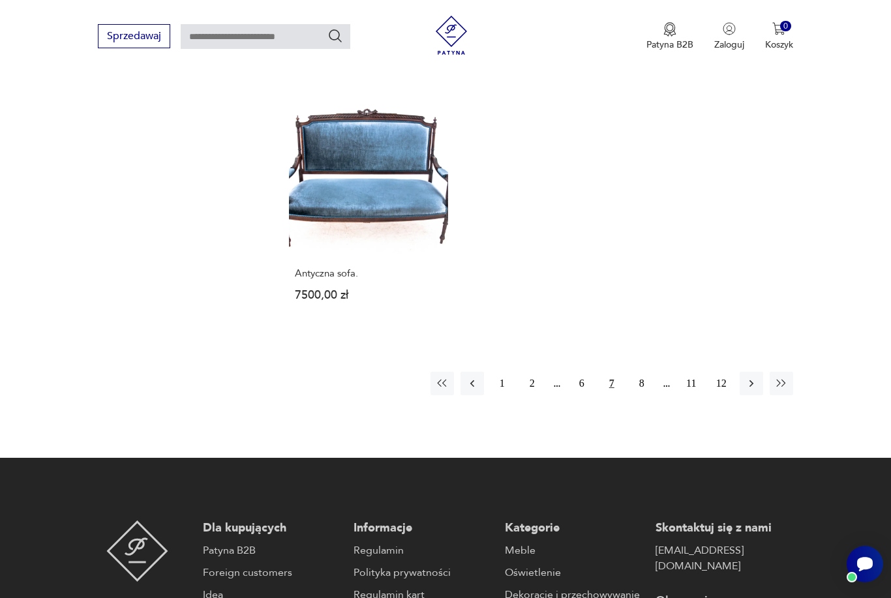
click at [636, 395] on button "8" at bounding box center [641, 383] width 23 height 23
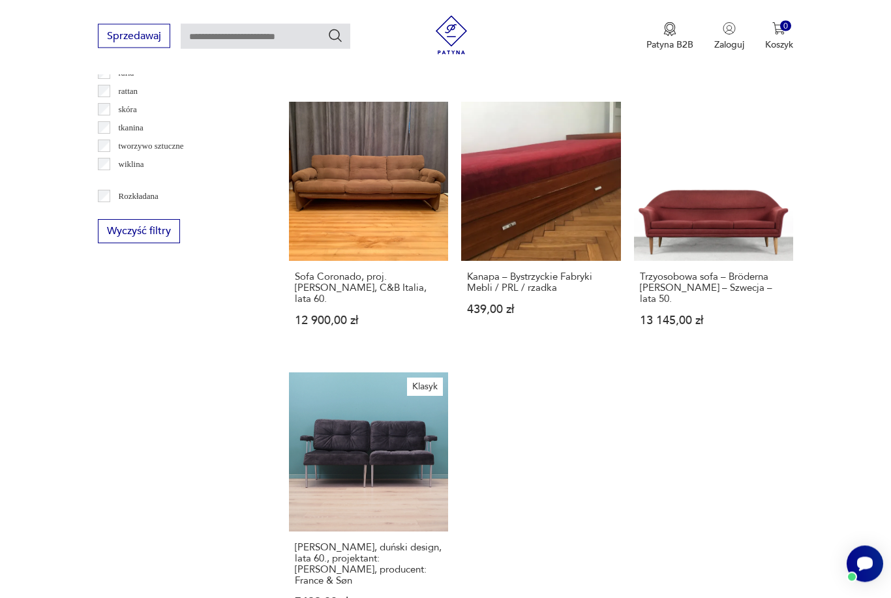
scroll to position [1580, 0]
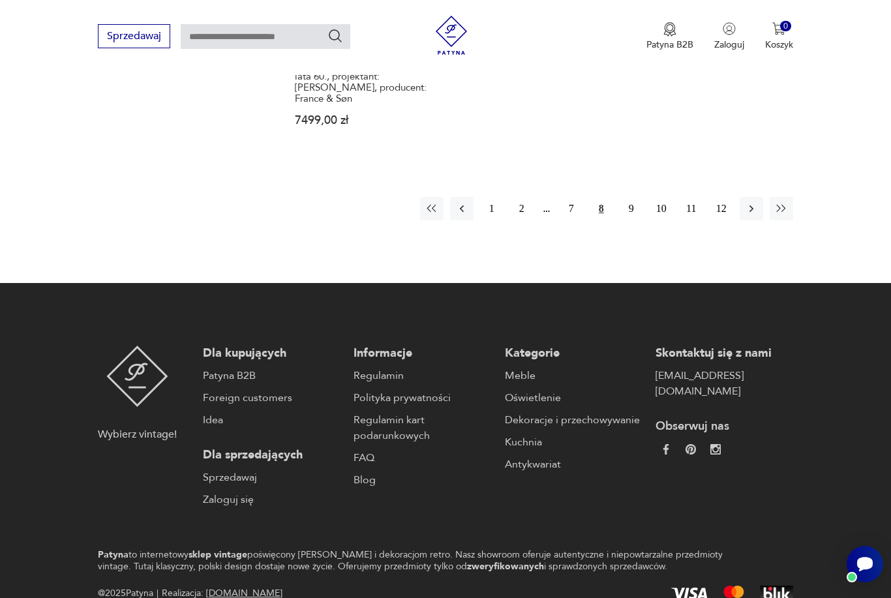
click at [627, 220] on button "9" at bounding box center [631, 208] width 23 height 23
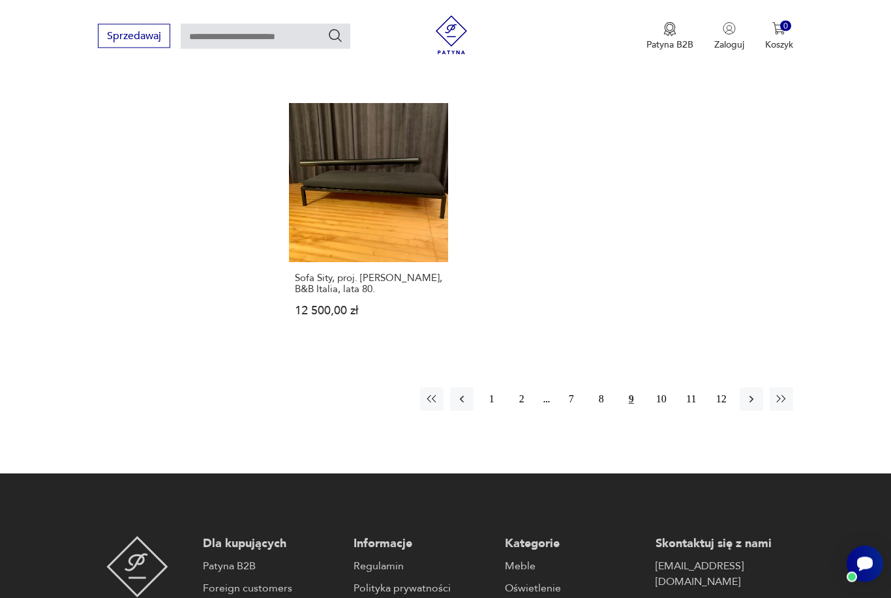
scroll to position [1895, 0]
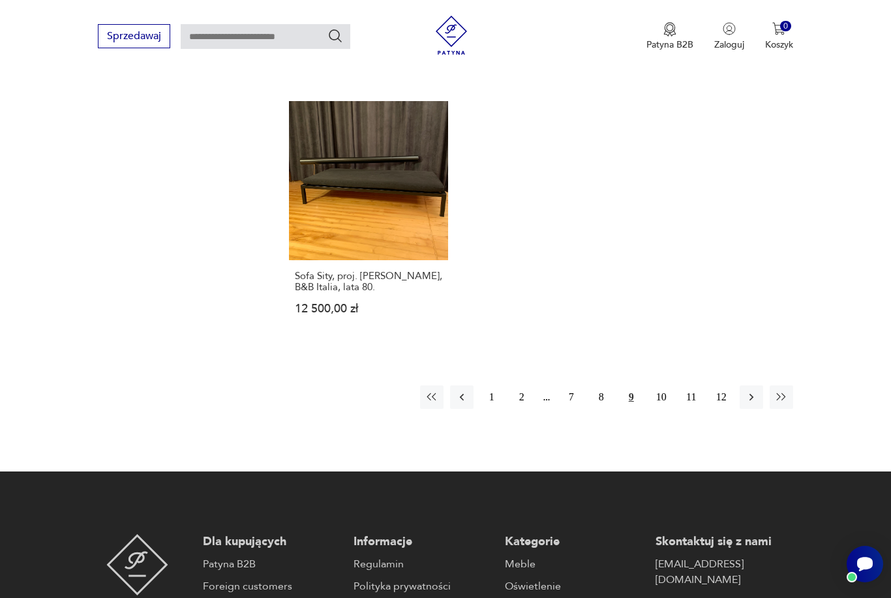
click at [651, 402] on button "10" at bounding box center [661, 396] width 23 height 23
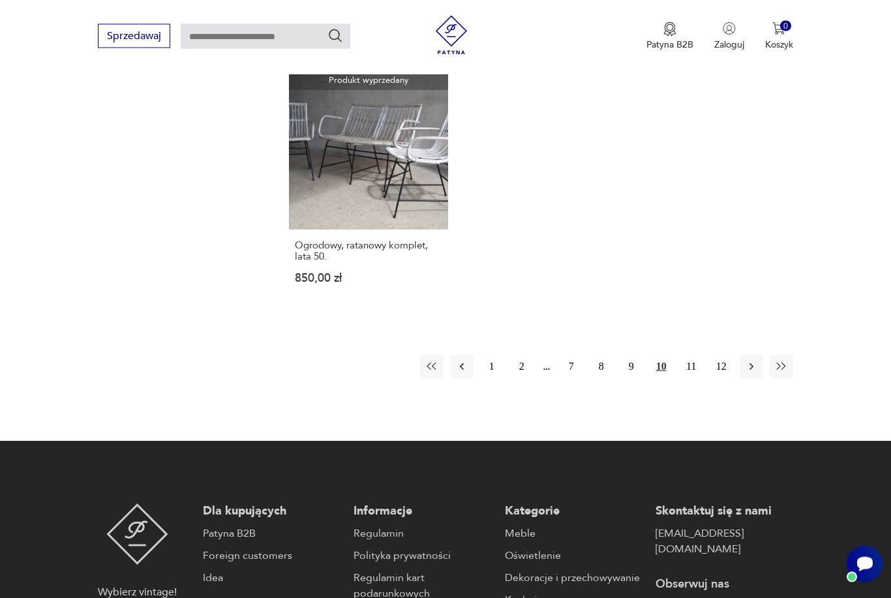
scroll to position [1909, 0]
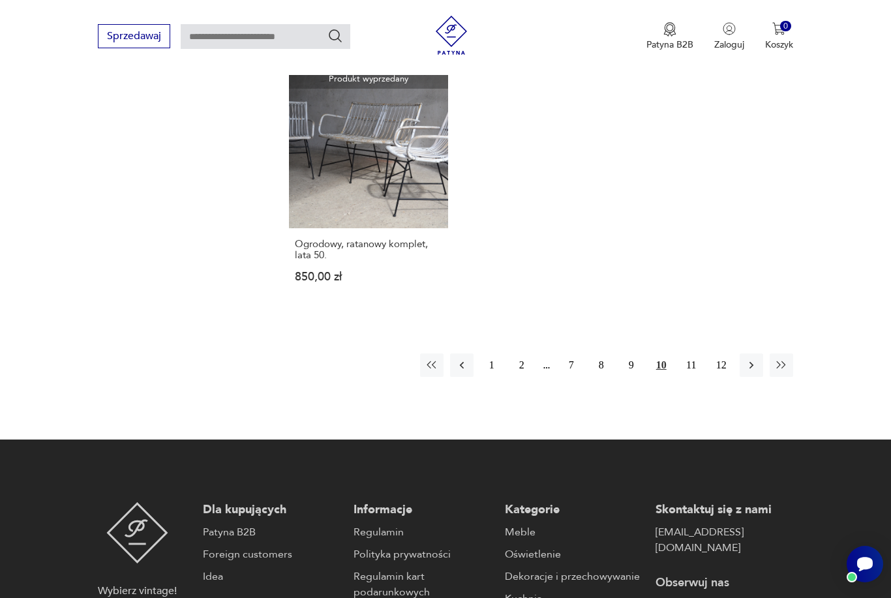
click at [685, 377] on button "11" at bounding box center [691, 364] width 23 height 23
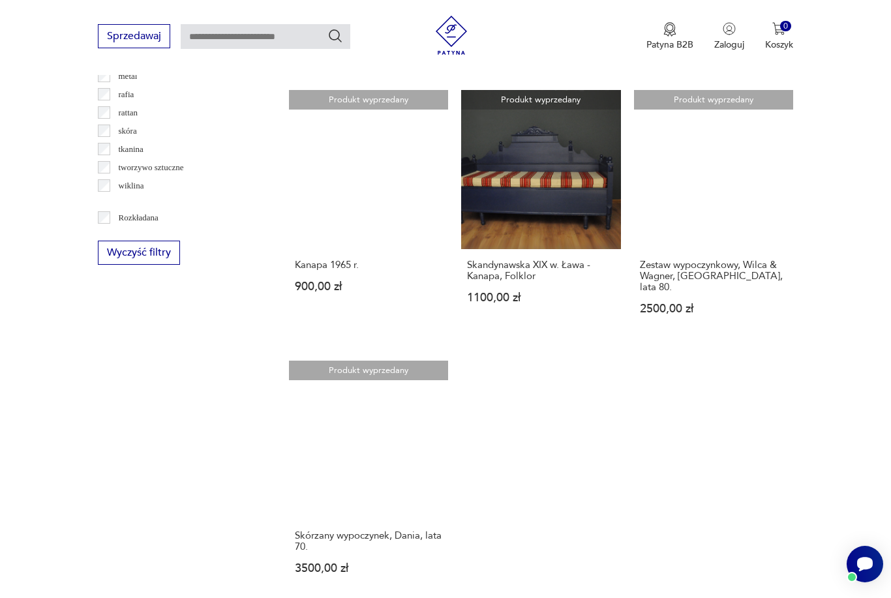
scroll to position [1798, 0]
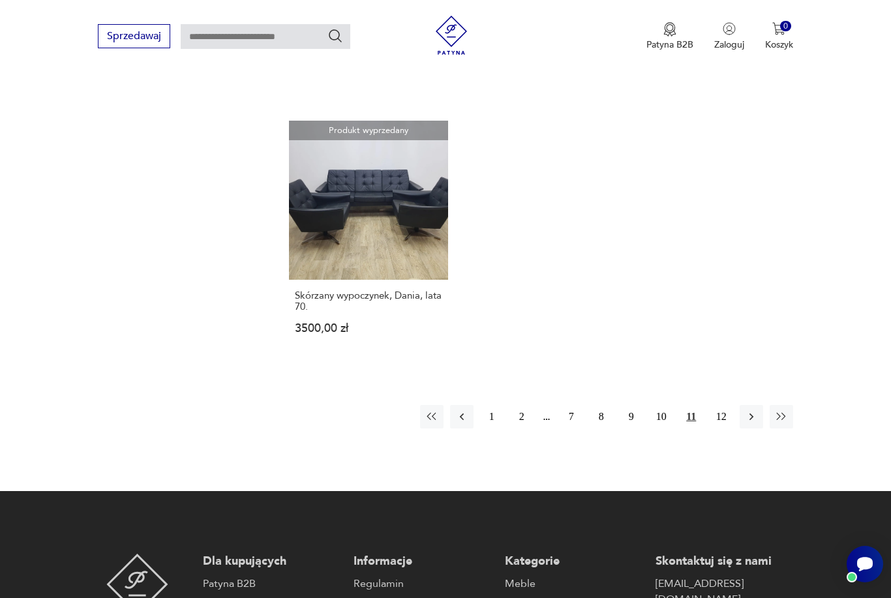
click at [715, 428] on button "12" at bounding box center [721, 416] width 23 height 23
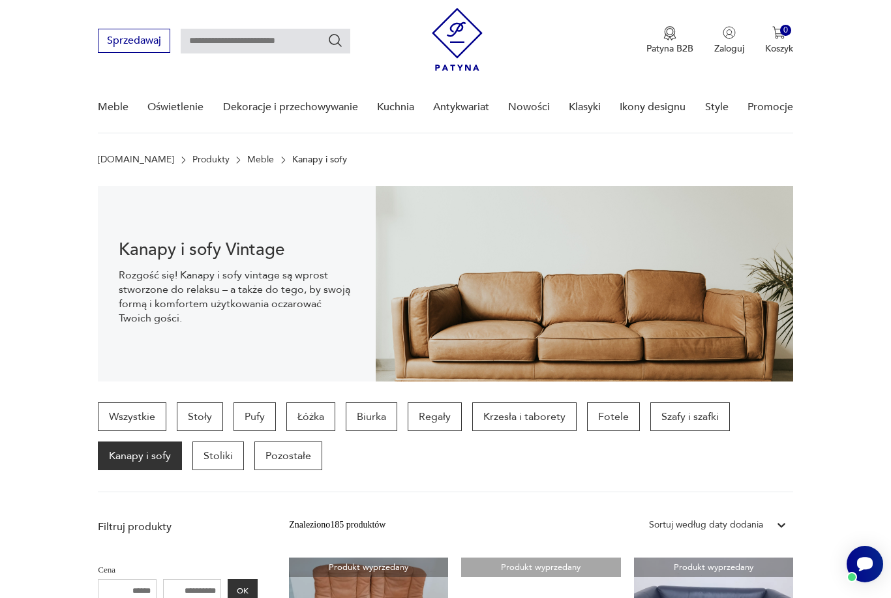
scroll to position [17, 0]
